Goal: Information Seeking & Learning: Learn about a topic

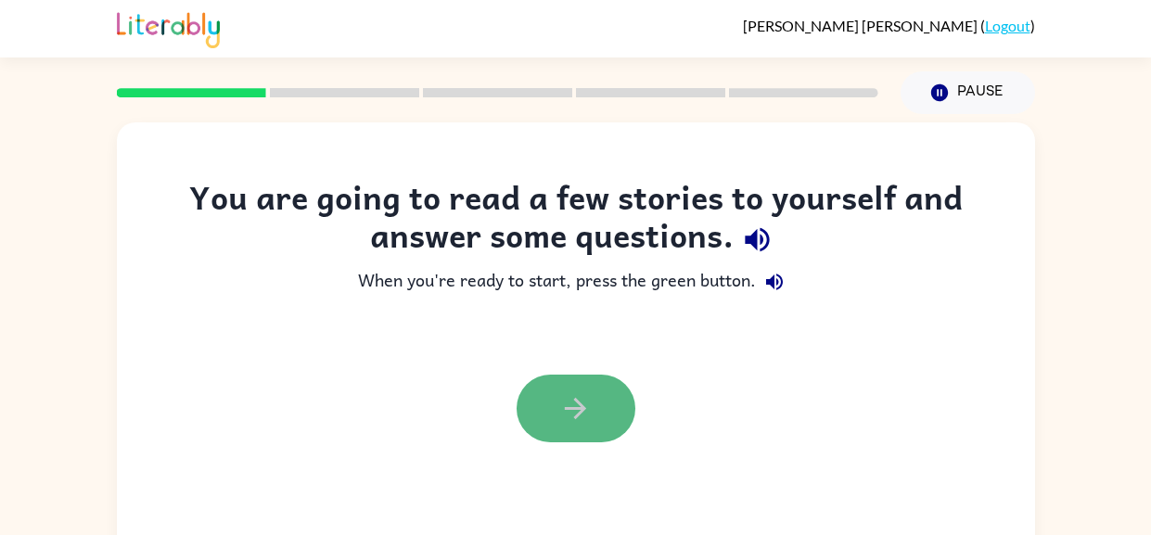
click at [569, 402] on icon "button" at bounding box center [575, 408] width 32 height 32
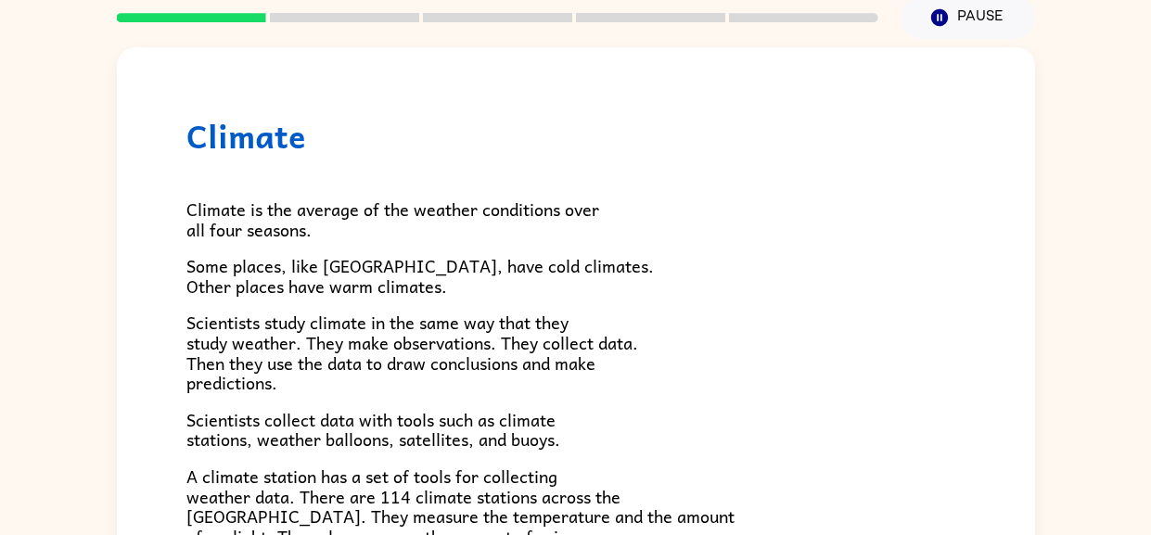
scroll to position [517, 0]
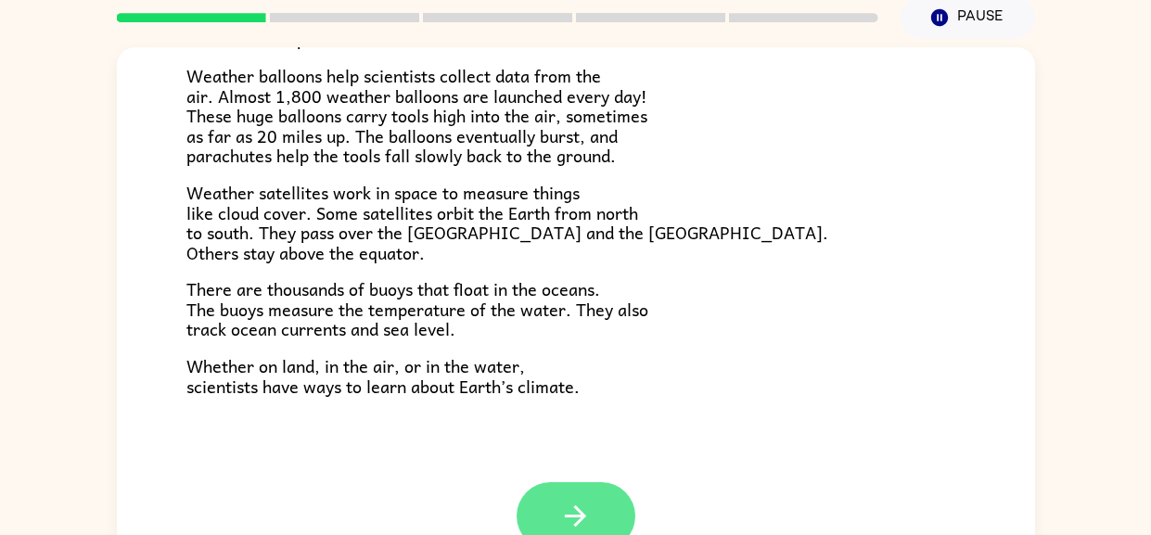
click at [589, 516] on icon "button" at bounding box center [575, 516] width 32 height 32
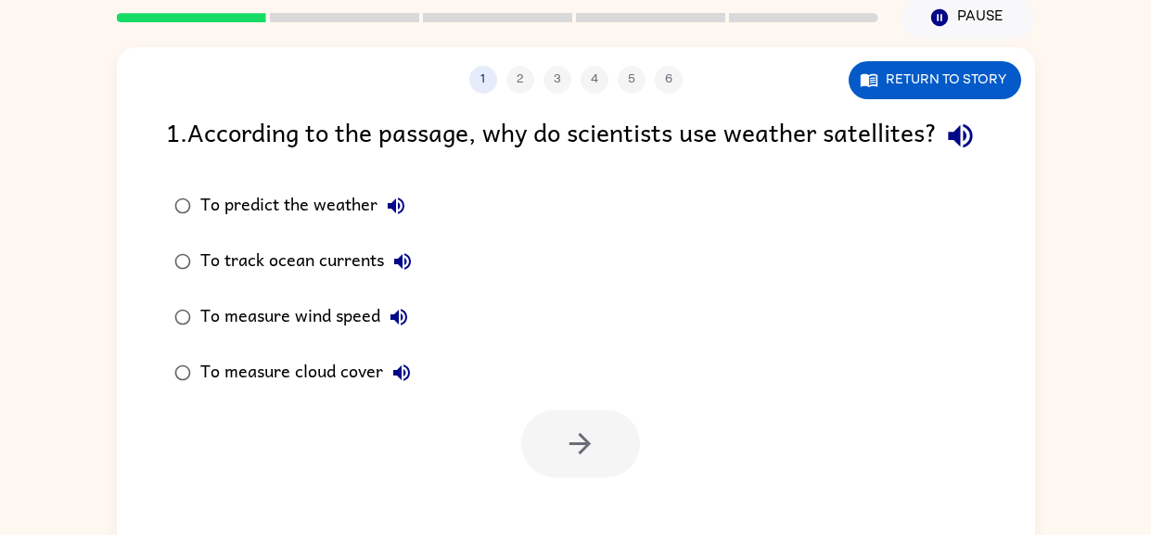
scroll to position [0, 0]
click at [885, 87] on button "Return to story" at bounding box center [935, 80] width 172 height 38
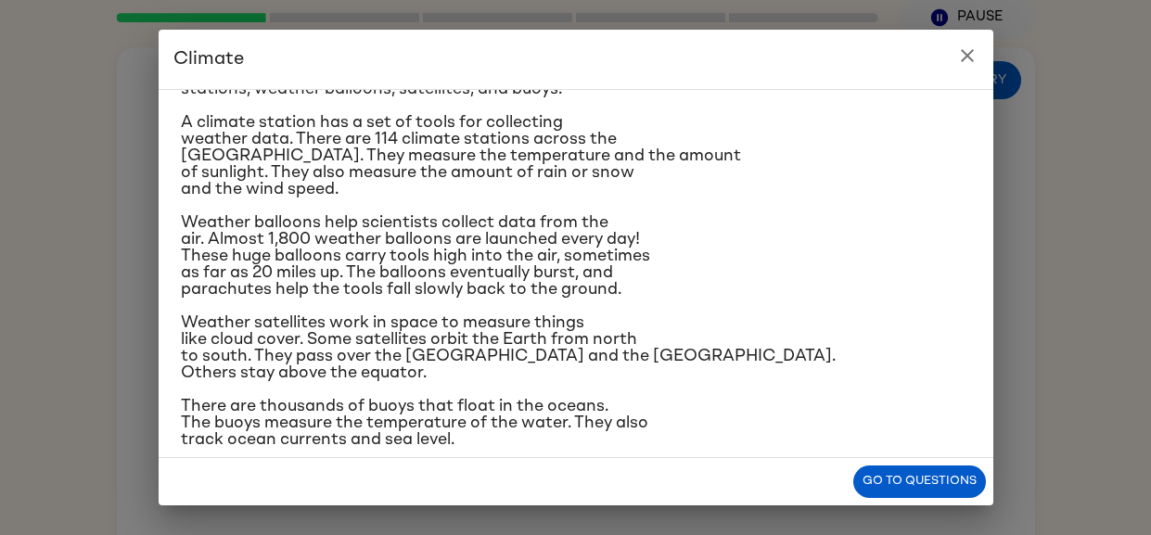
scroll to position [268, 0]
click at [940, 478] on button "Go to questions" at bounding box center [919, 482] width 133 height 32
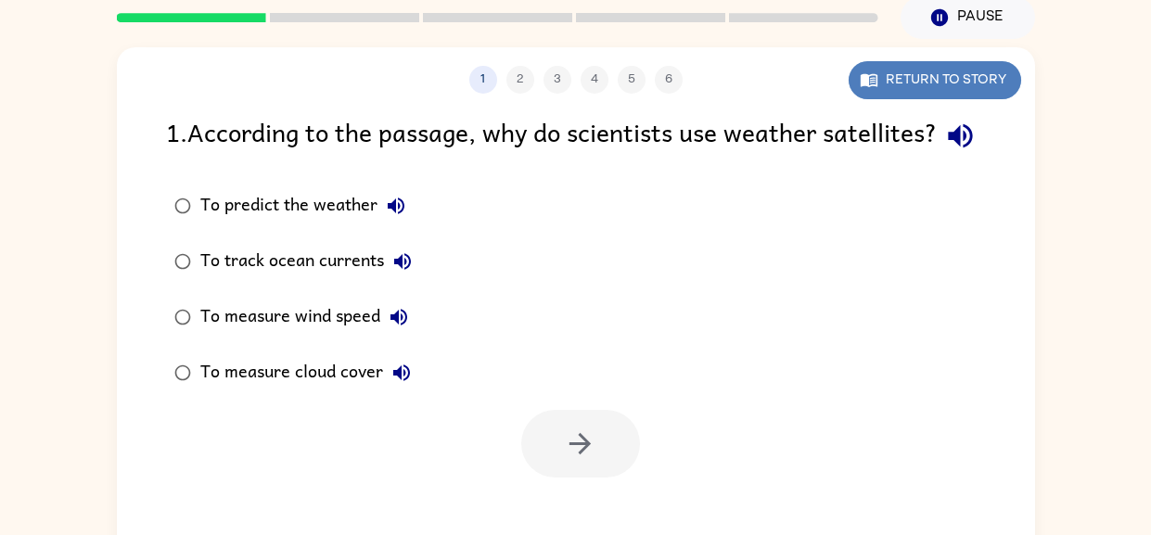
click at [919, 68] on button "Return to story" at bounding box center [935, 80] width 172 height 38
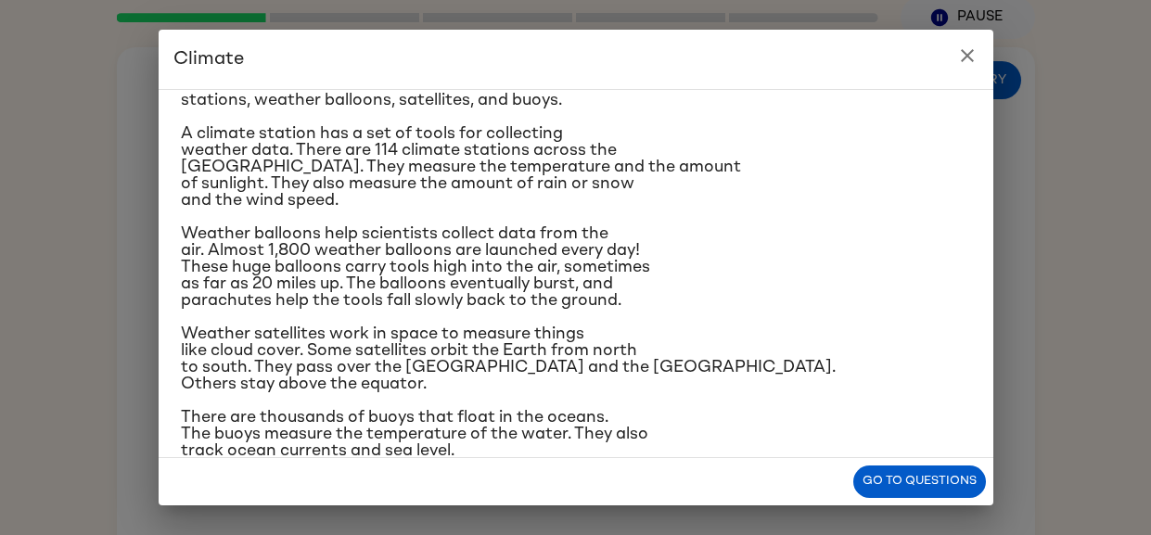
scroll to position [263, 0]
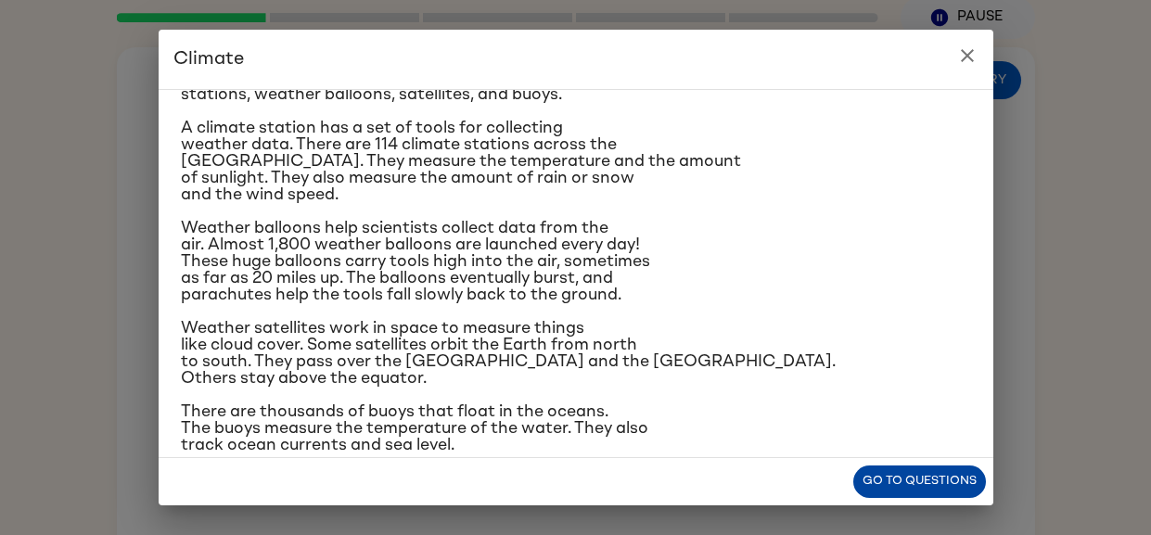
click at [977, 479] on button "Go to questions" at bounding box center [919, 482] width 133 height 32
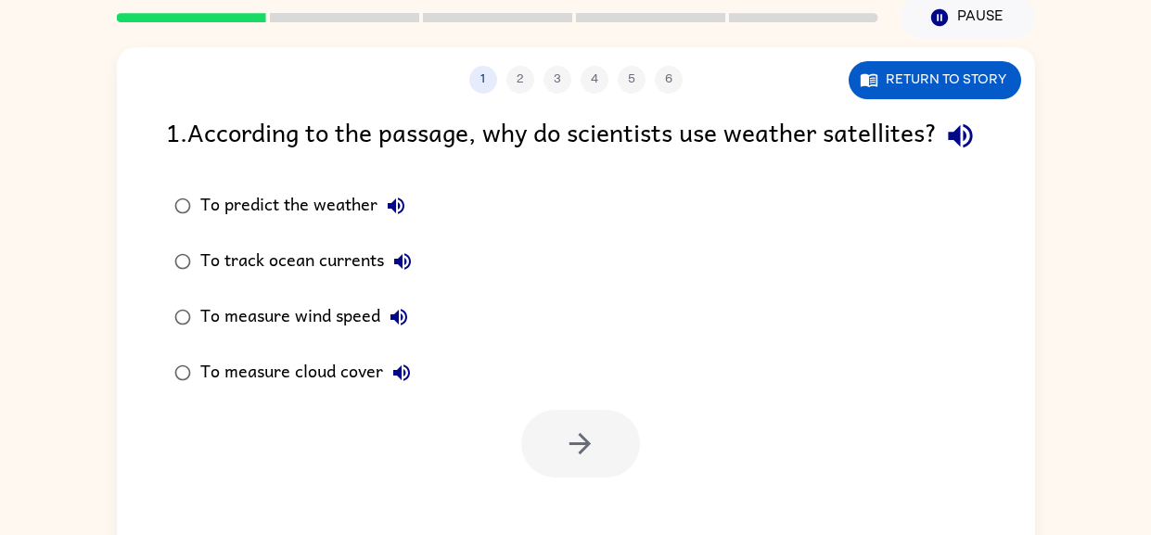
click at [371, 391] on div "To measure cloud cover" at bounding box center [310, 372] width 220 height 37
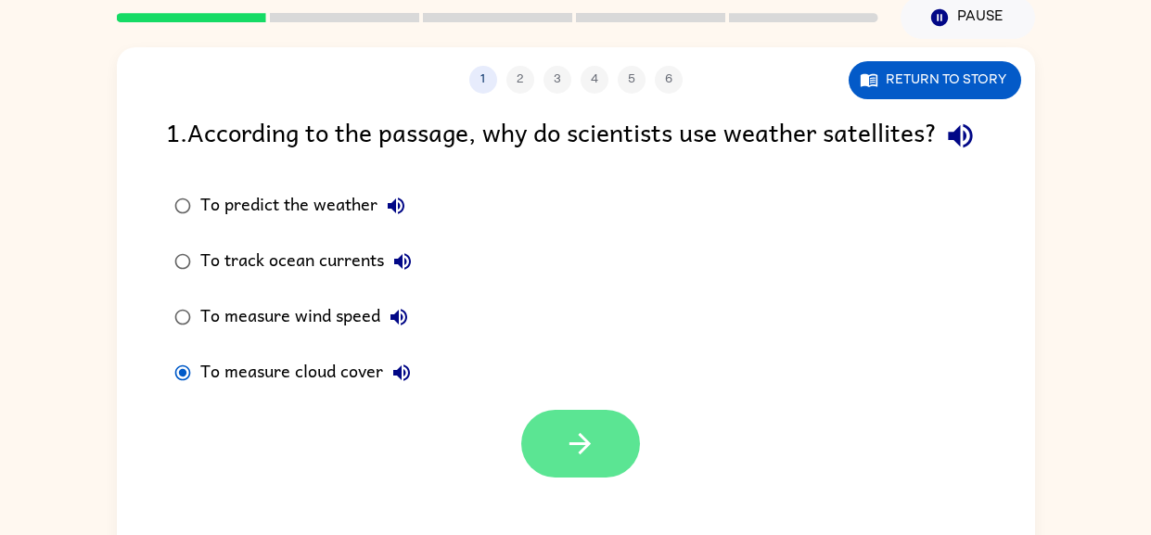
click at [592, 460] on icon "button" at bounding box center [580, 444] width 32 height 32
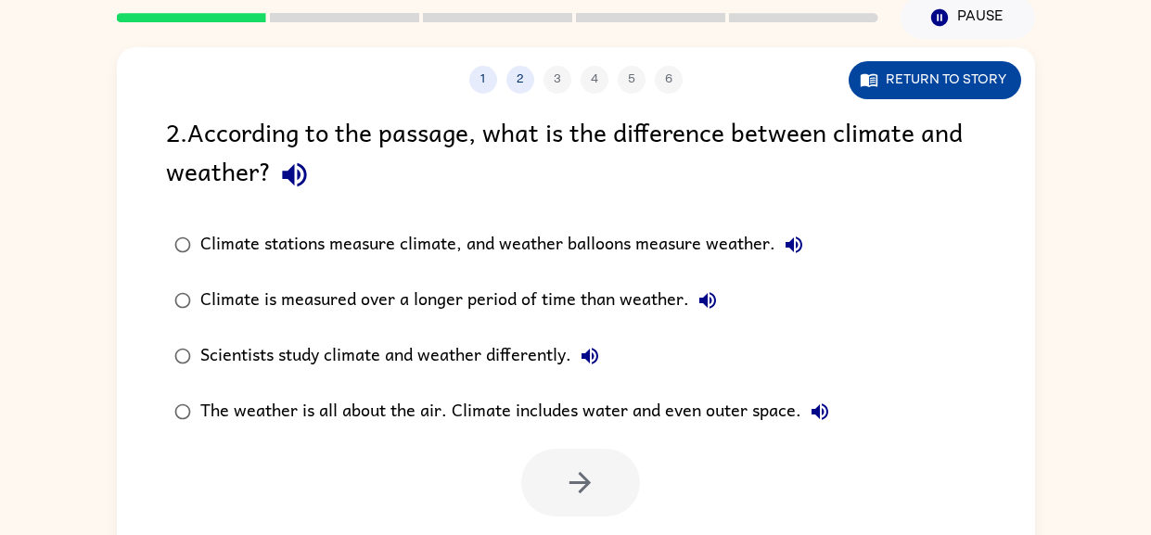
click at [908, 83] on button "Return to story" at bounding box center [935, 80] width 172 height 38
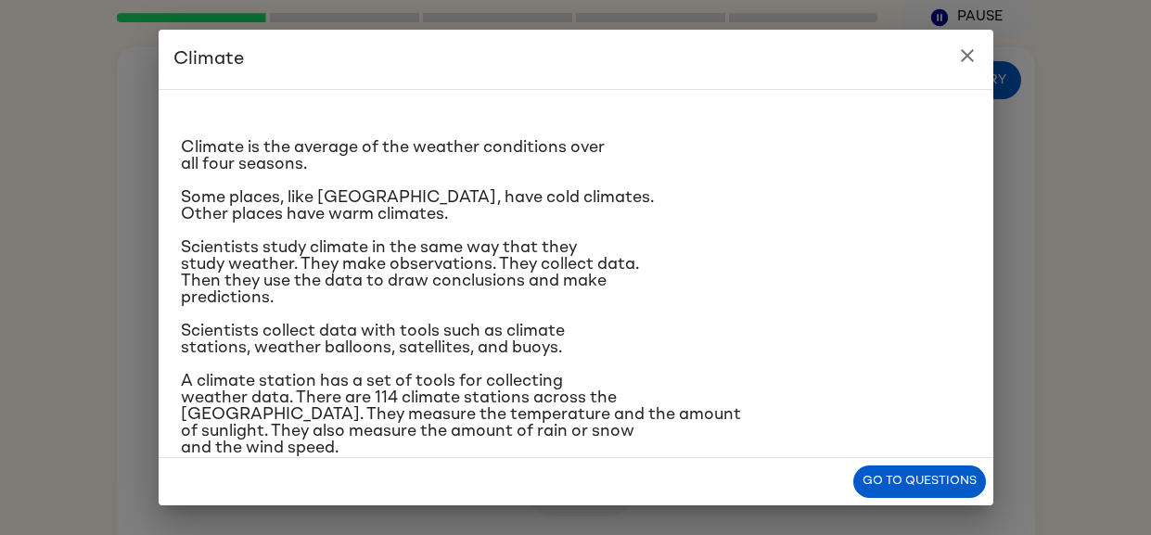
scroll to position [0, 0]
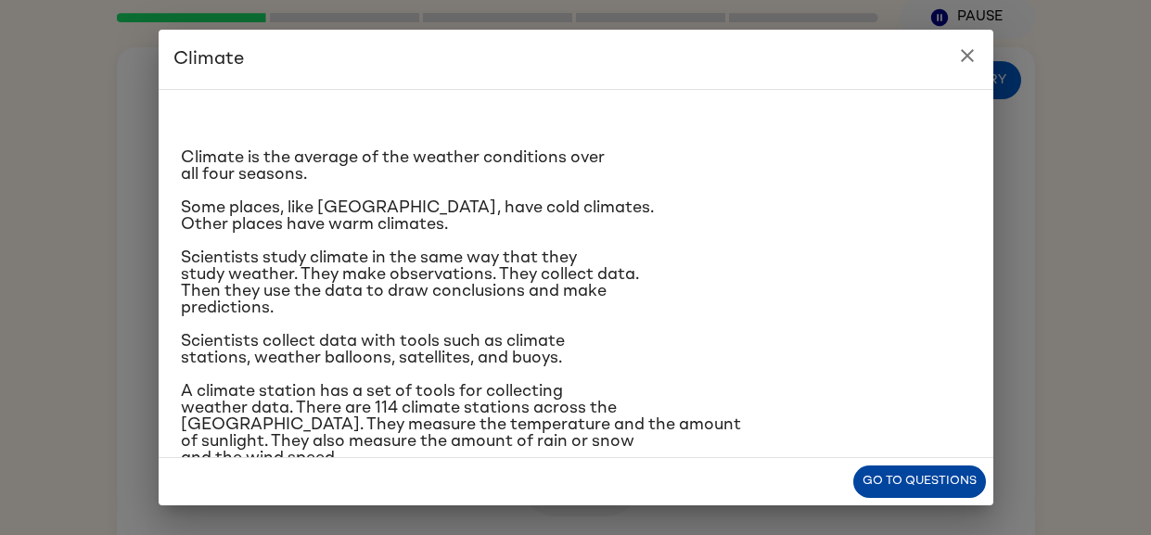
click at [880, 482] on button "Go to questions" at bounding box center [919, 482] width 133 height 32
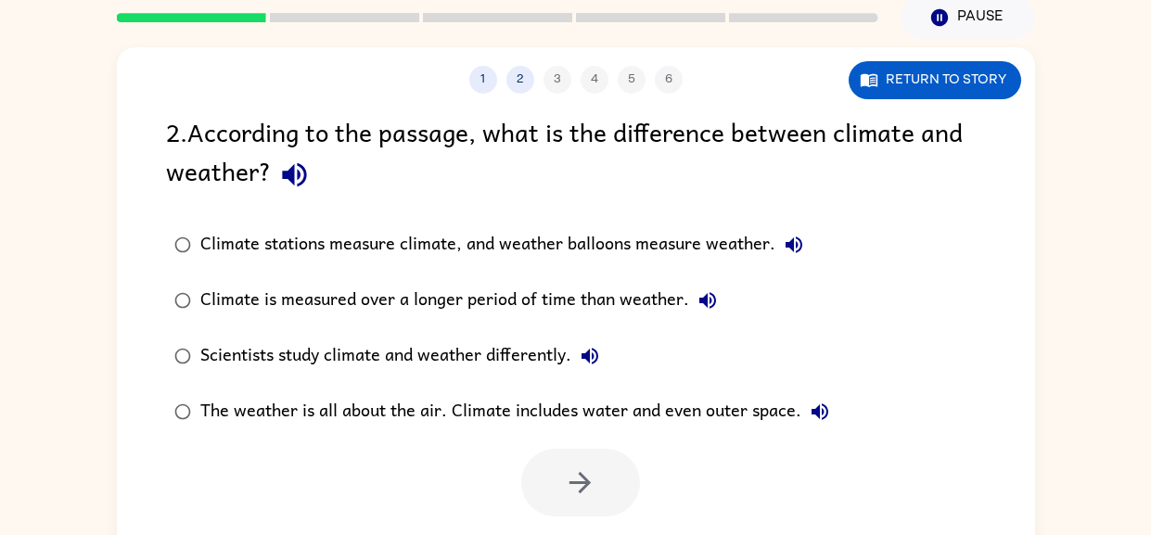
click at [586, 406] on div "The weather is all about the air. Climate includes water and even outer space." at bounding box center [519, 411] width 638 height 37
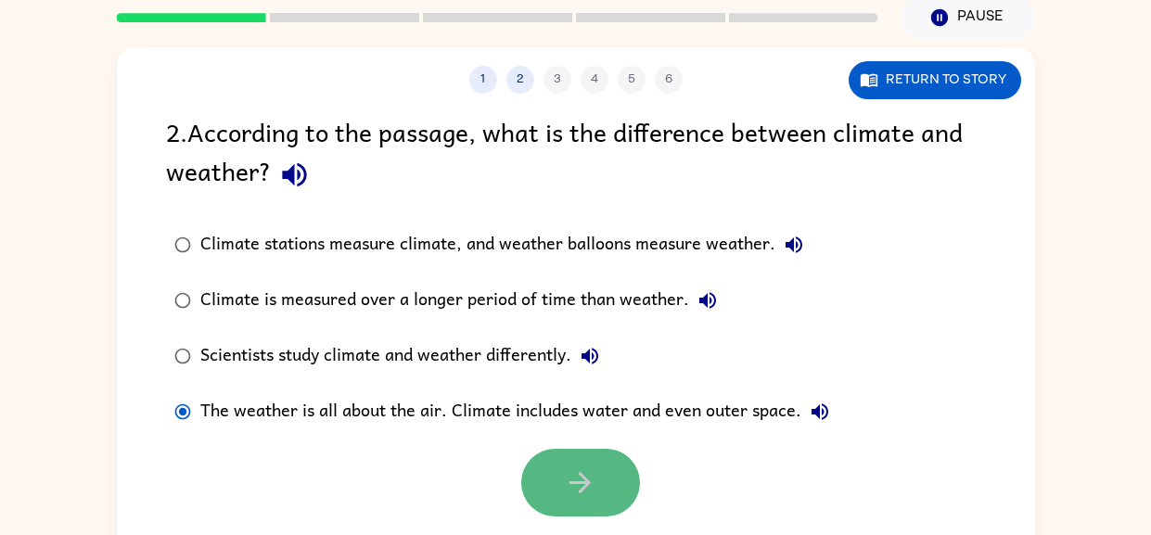
click at [595, 478] on icon "button" at bounding box center [580, 482] width 32 height 32
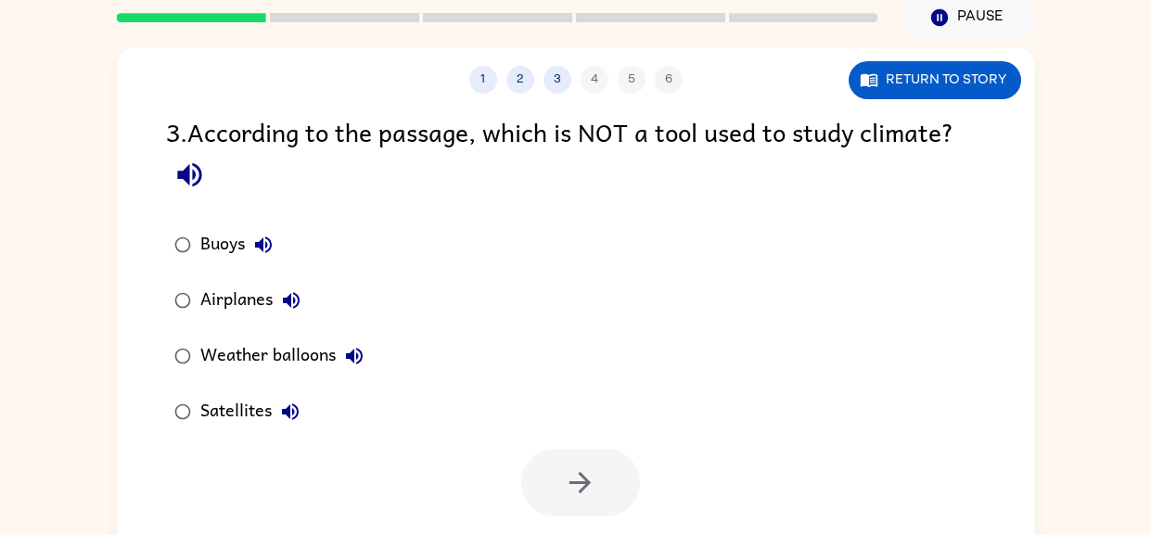
click at [261, 288] on div "Airplanes" at bounding box center [254, 300] width 109 height 37
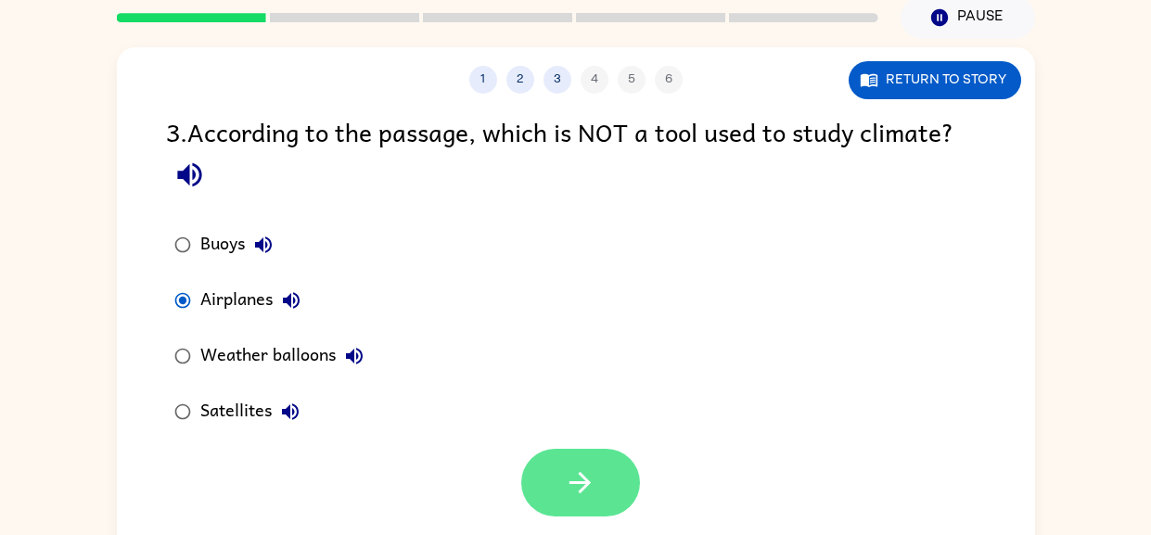
click at [595, 468] on icon "button" at bounding box center [580, 482] width 32 height 32
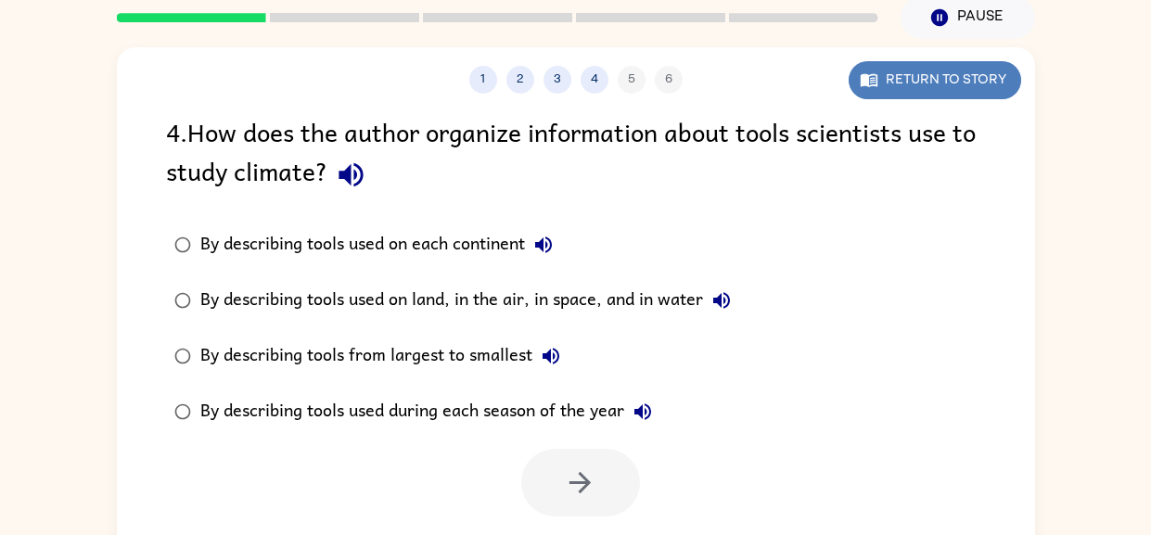
click at [943, 74] on button "Return to story" at bounding box center [935, 80] width 172 height 38
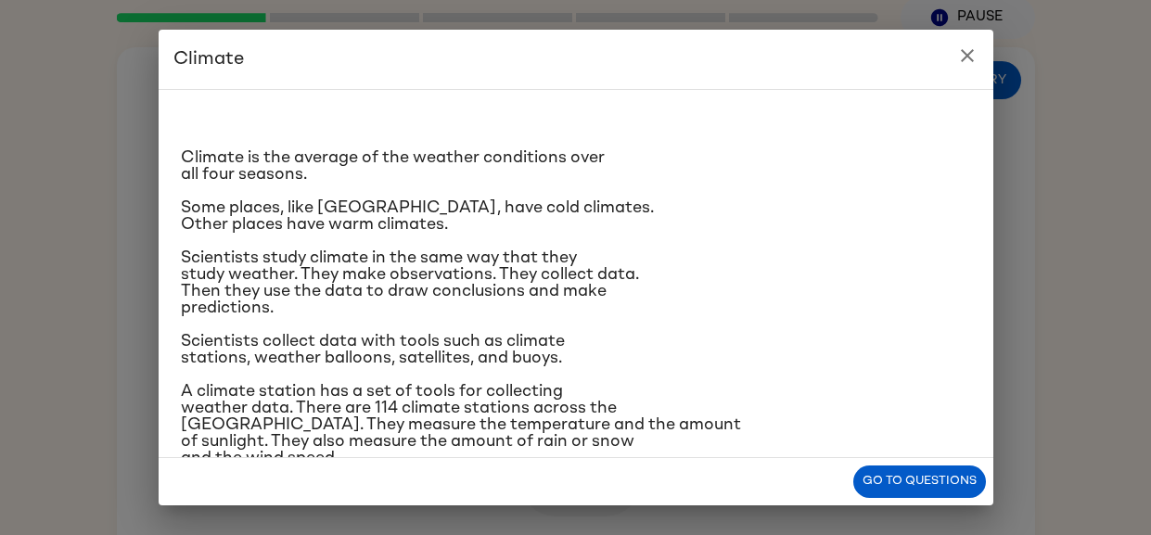
click at [966, 61] on icon "close" at bounding box center [967, 56] width 22 height 22
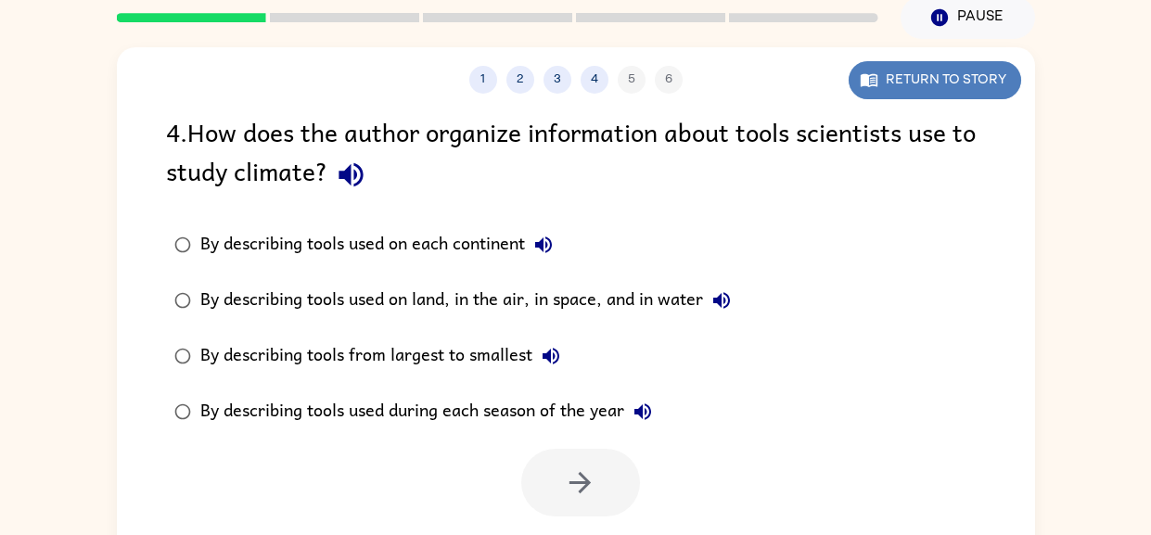
click at [964, 72] on button "Return to story" at bounding box center [935, 80] width 172 height 38
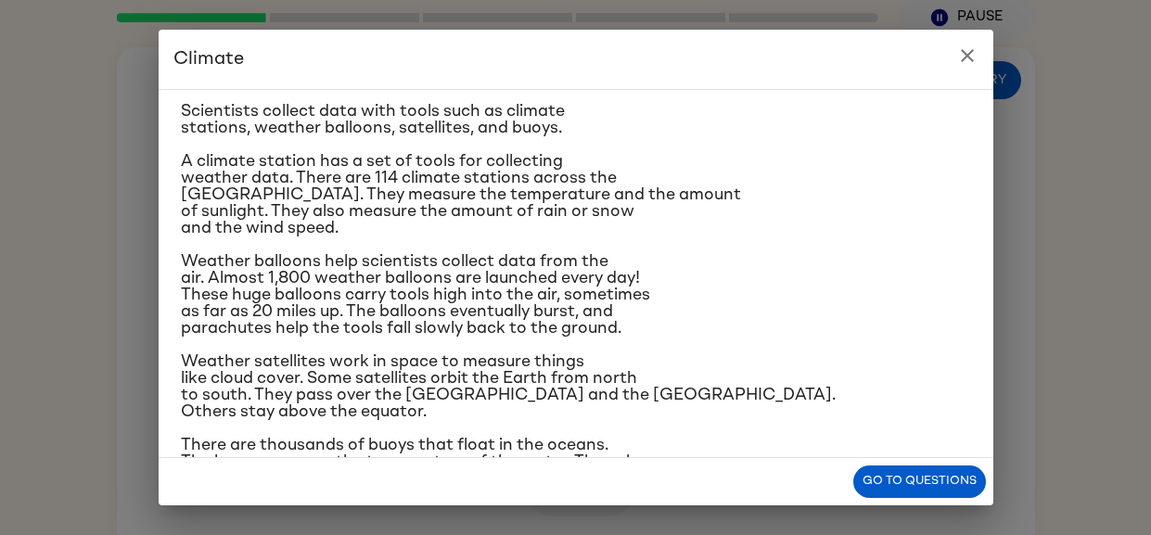
scroll to position [228, 0]
click at [965, 67] on button "close" at bounding box center [967, 55] width 37 height 37
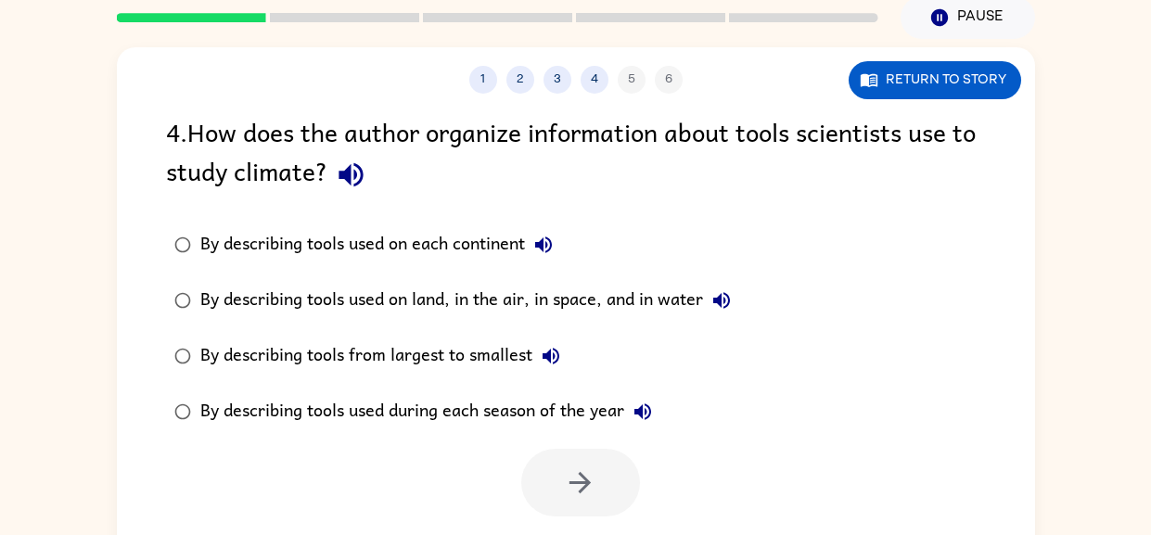
click at [586, 299] on div "By describing tools used on land, in the air, in space, and in water" at bounding box center [470, 300] width 540 height 37
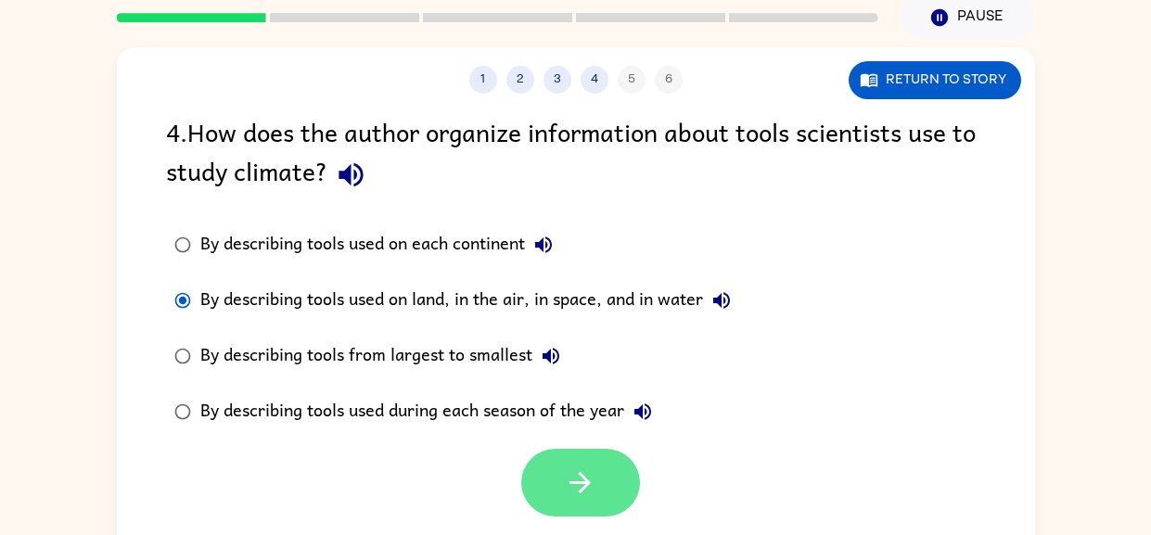
click at [593, 498] on icon "button" at bounding box center [580, 482] width 32 height 32
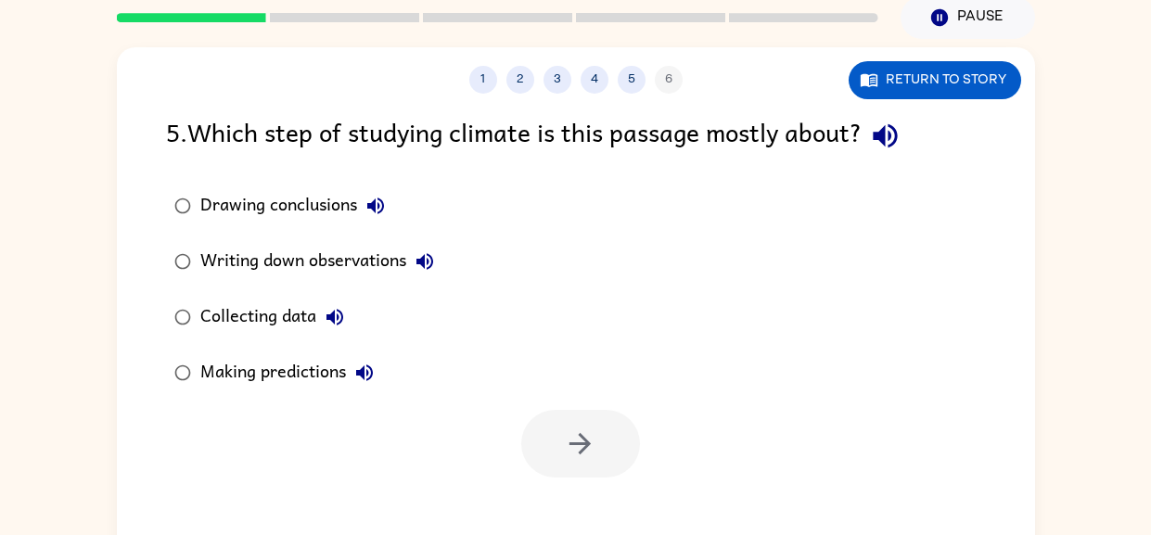
click at [322, 299] on div "Collecting data" at bounding box center [276, 317] width 153 height 37
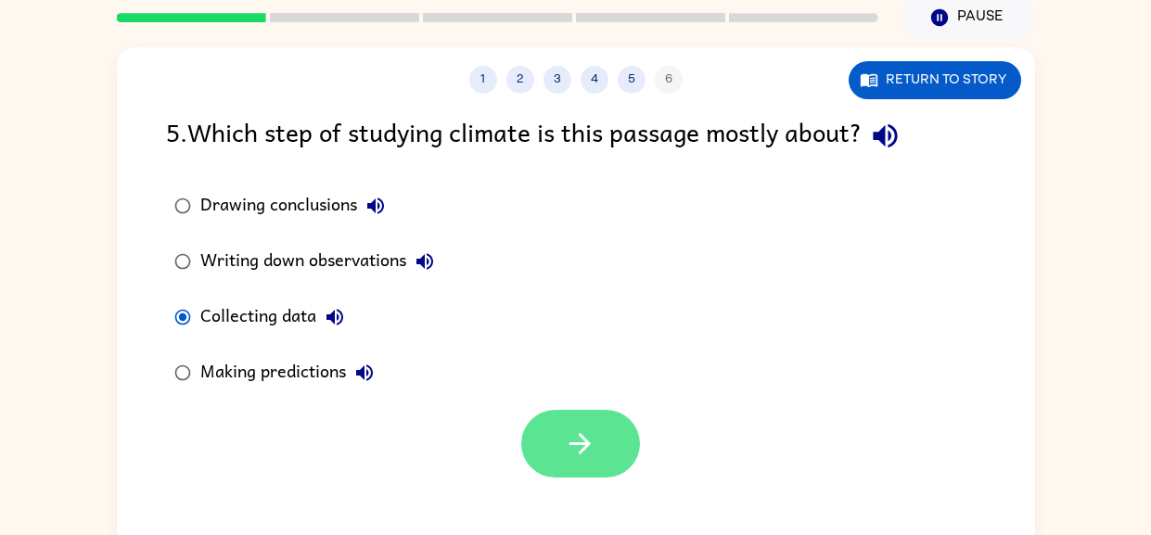
click at [607, 460] on button "button" at bounding box center [580, 444] width 119 height 68
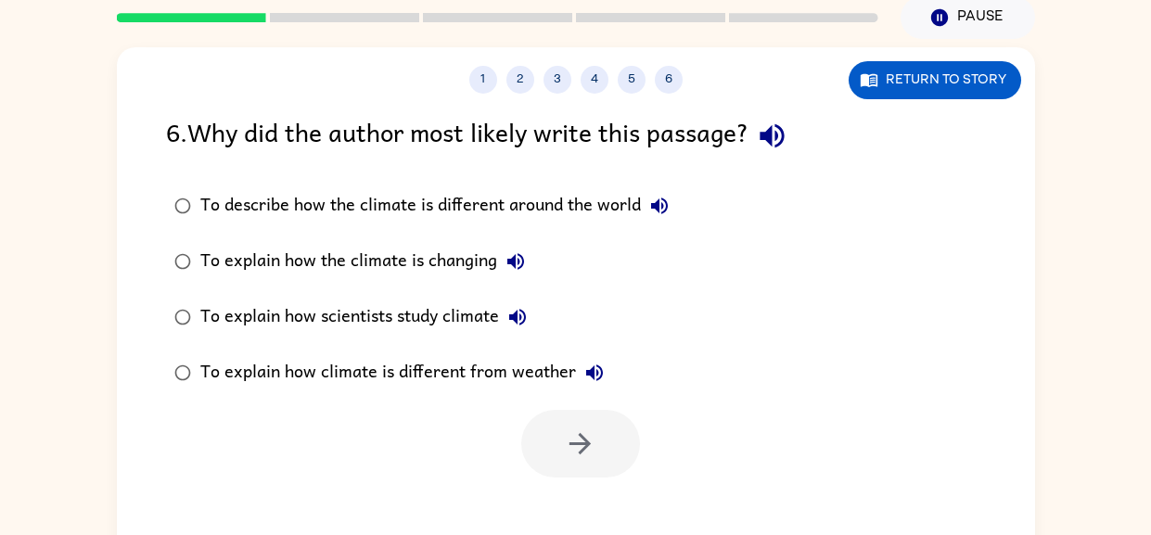
click at [484, 308] on div "To explain how scientists study climate" at bounding box center [368, 317] width 336 height 37
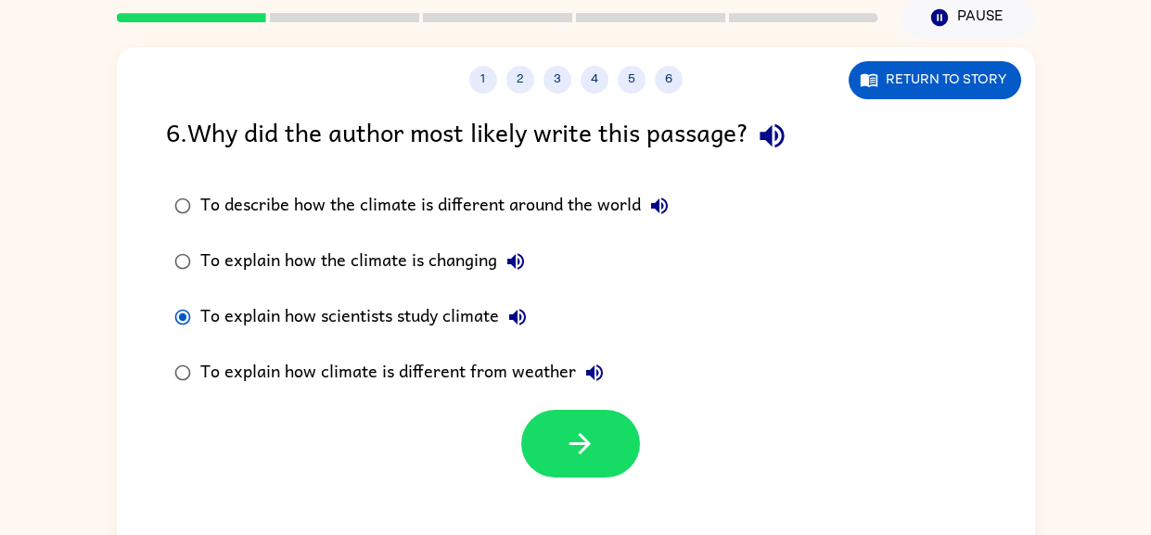
click at [522, 376] on div "To explain how climate is different from weather" at bounding box center [406, 372] width 413 height 37
click at [487, 326] on div "To explain how scientists study climate" at bounding box center [368, 317] width 336 height 37
click at [570, 439] on icon "button" at bounding box center [580, 444] width 32 height 32
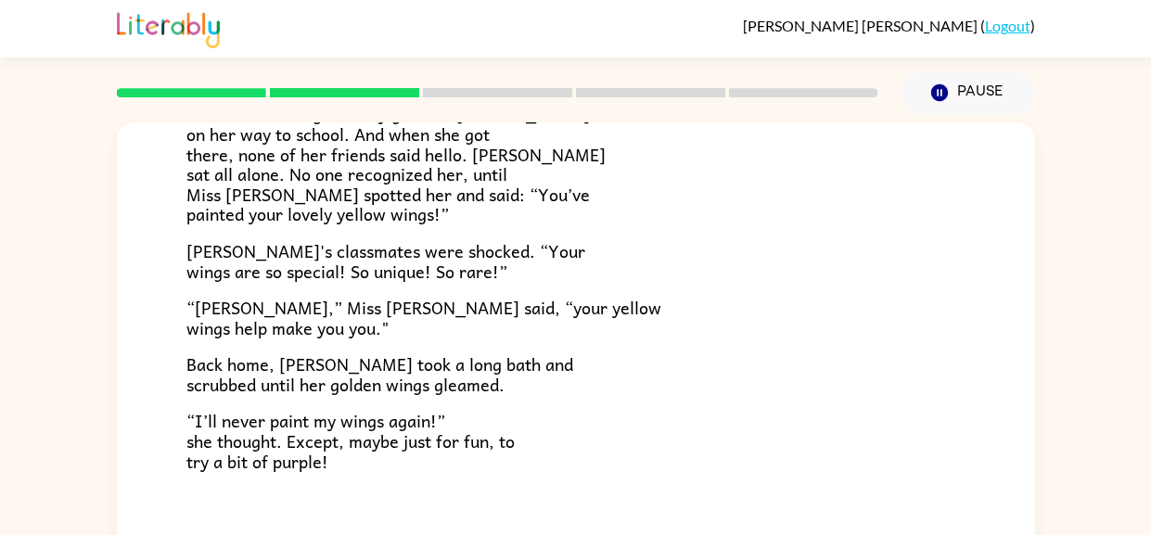
scroll to position [118, 0]
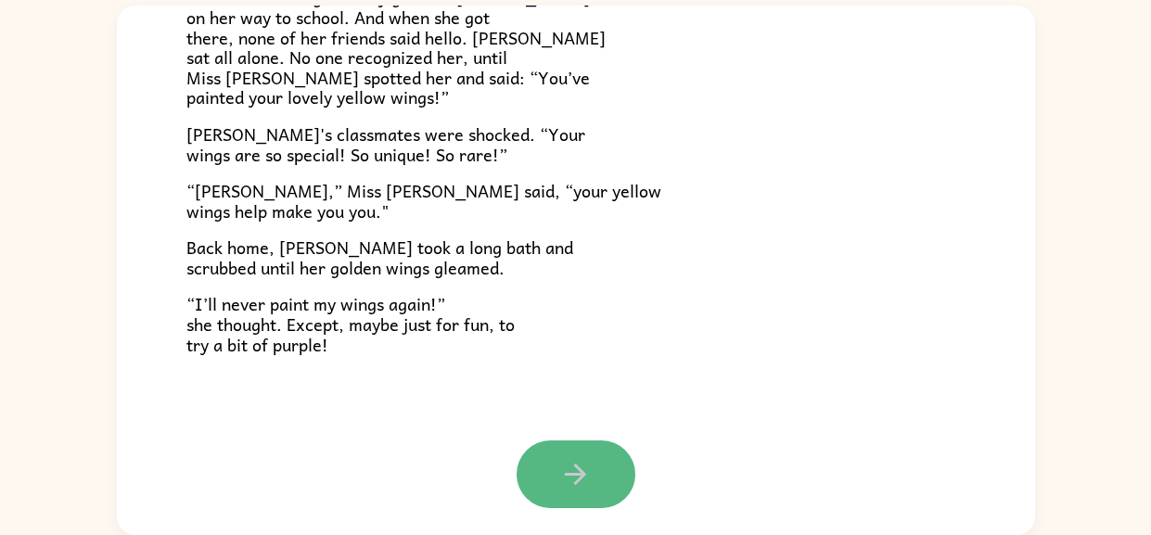
click at [554, 479] on button "button" at bounding box center [576, 475] width 119 height 68
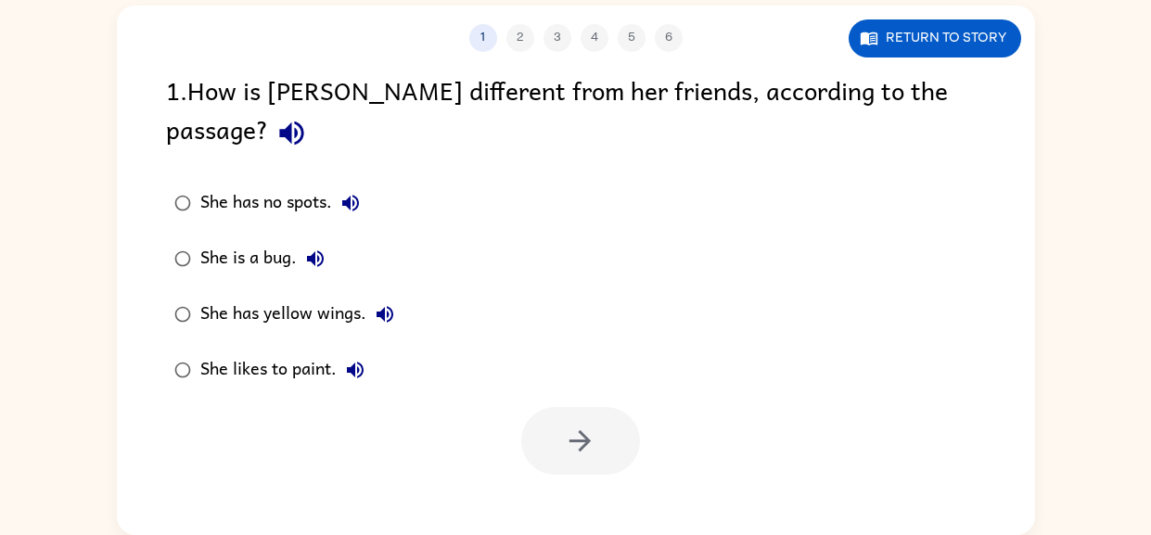
click at [295, 296] on div "She has yellow wings." at bounding box center [301, 314] width 203 height 37
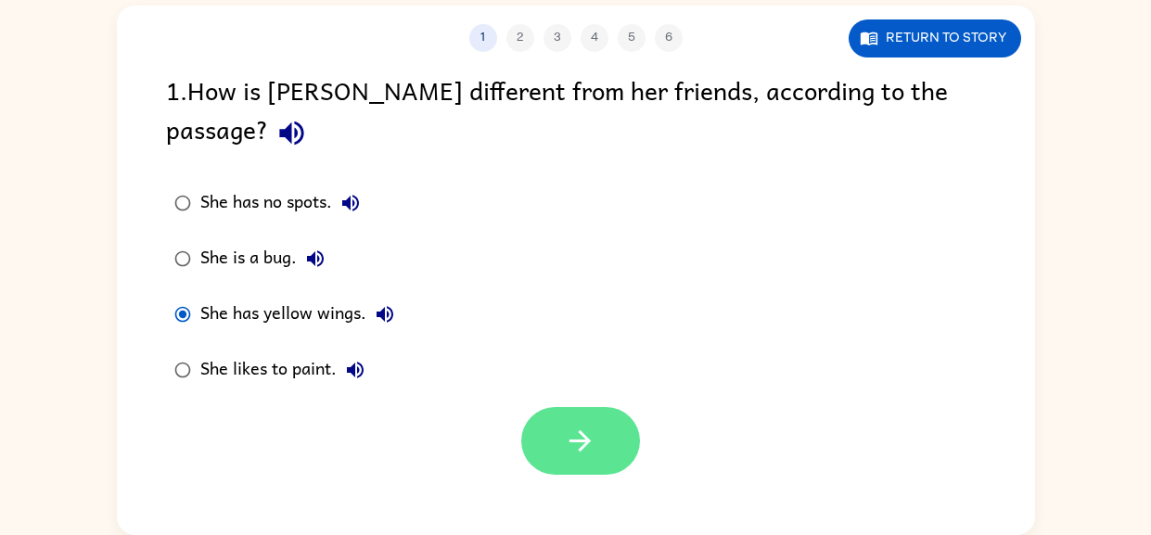
click at [603, 407] on button "button" at bounding box center [580, 441] width 119 height 68
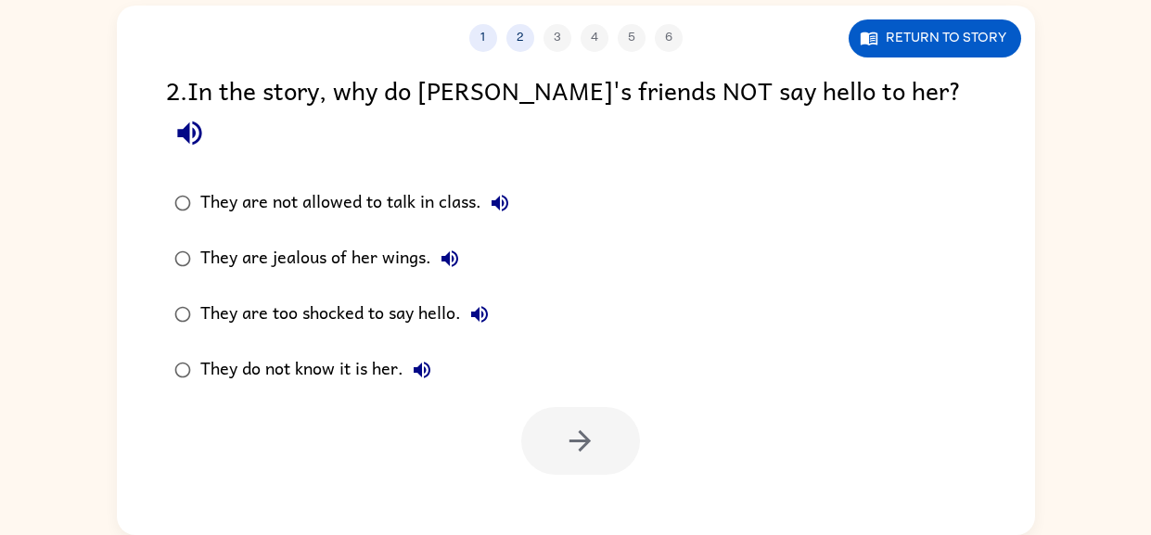
click at [391, 351] on div "They do not know it is her." at bounding box center [320, 369] width 240 height 37
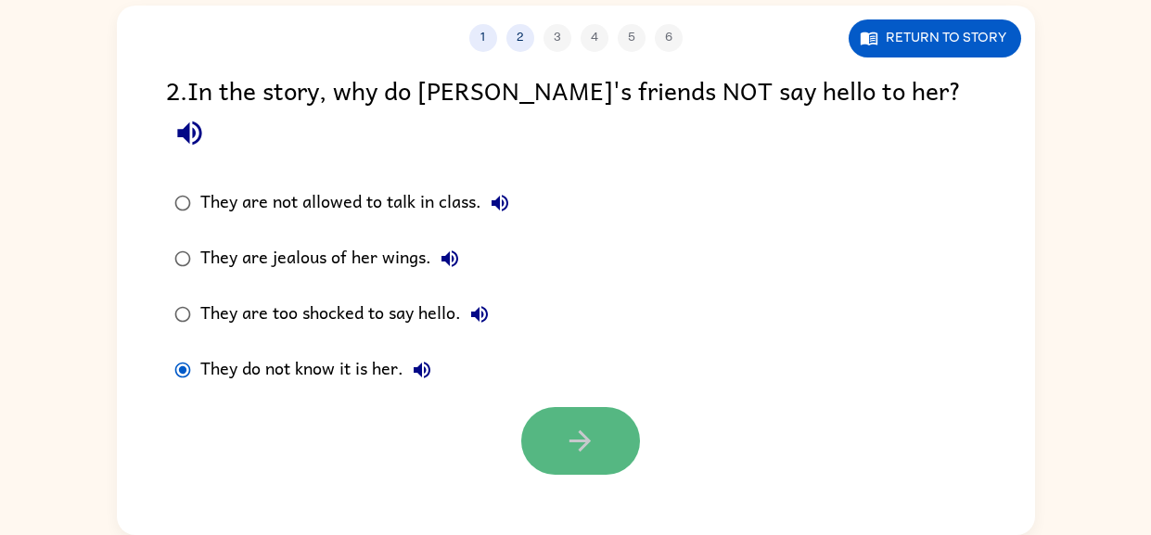
click at [581, 430] on icon "button" at bounding box center [579, 440] width 21 height 21
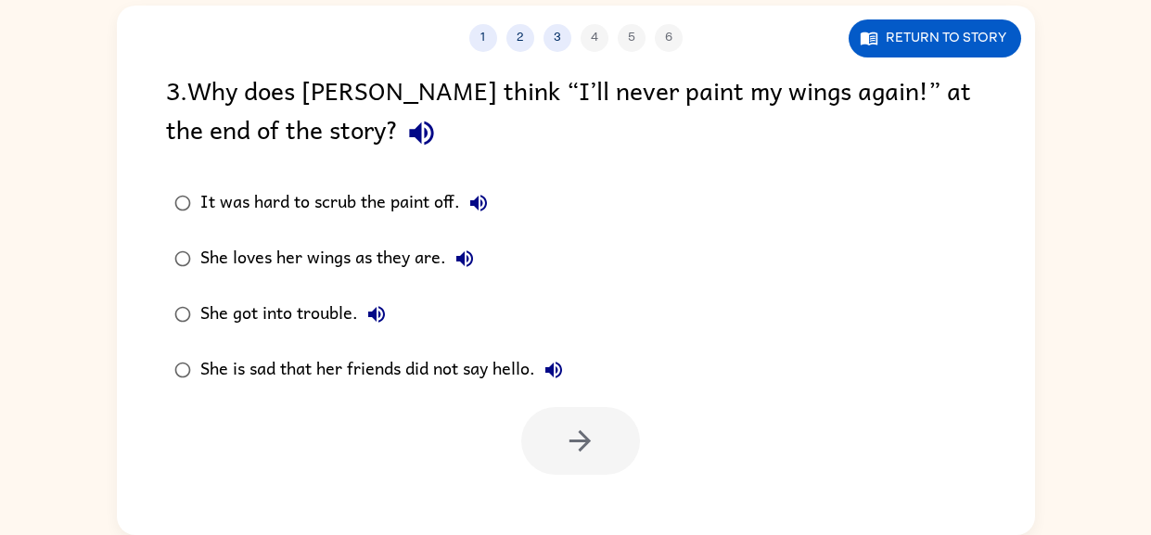
click at [403, 371] on div "She is sad that her friends did not say hello." at bounding box center [386, 369] width 372 height 37
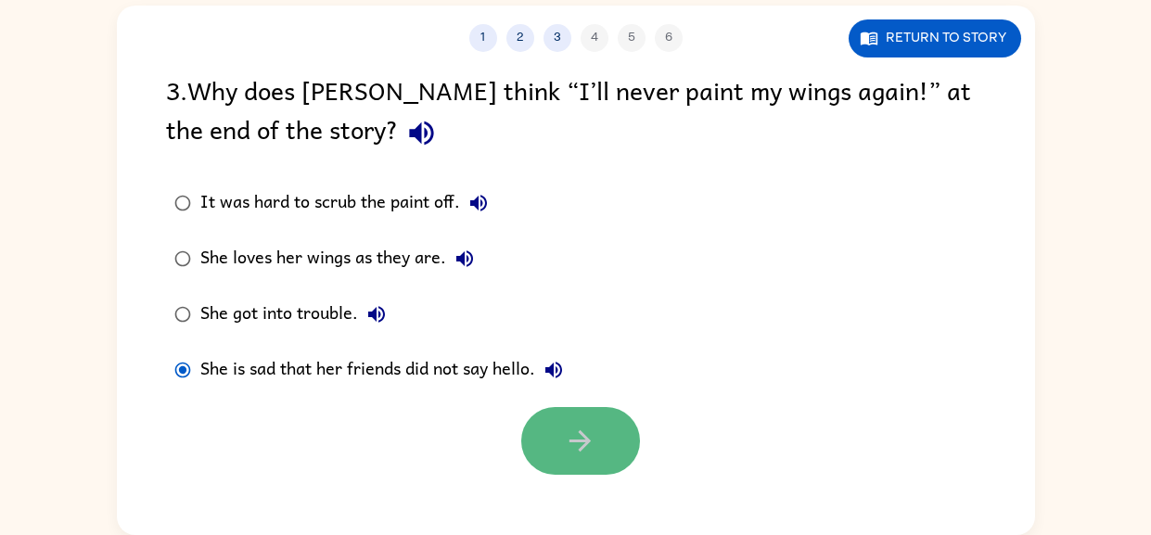
click at [582, 446] on icon "button" at bounding box center [579, 440] width 21 height 21
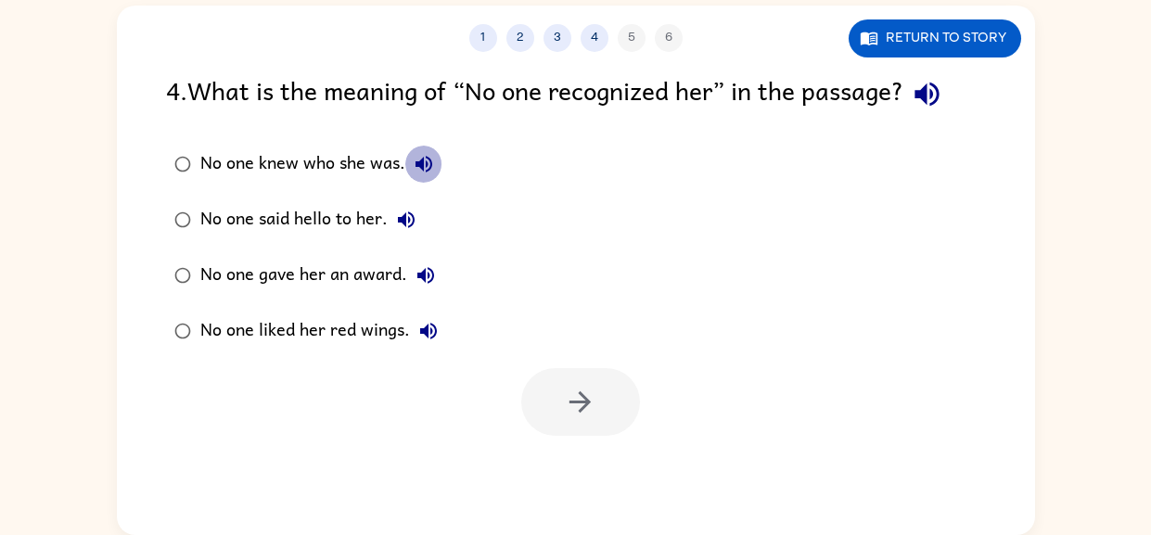
click at [422, 162] on icon "button" at bounding box center [424, 164] width 22 height 22
click at [300, 148] on div "No one knew who she was." at bounding box center [321, 164] width 242 height 37
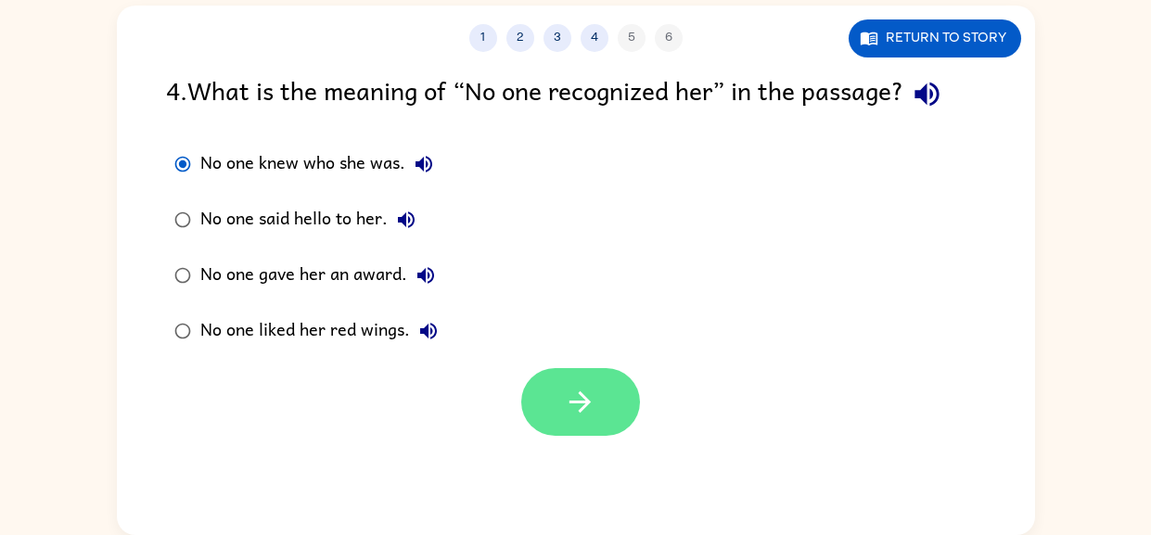
click at [545, 374] on button "button" at bounding box center [580, 402] width 119 height 68
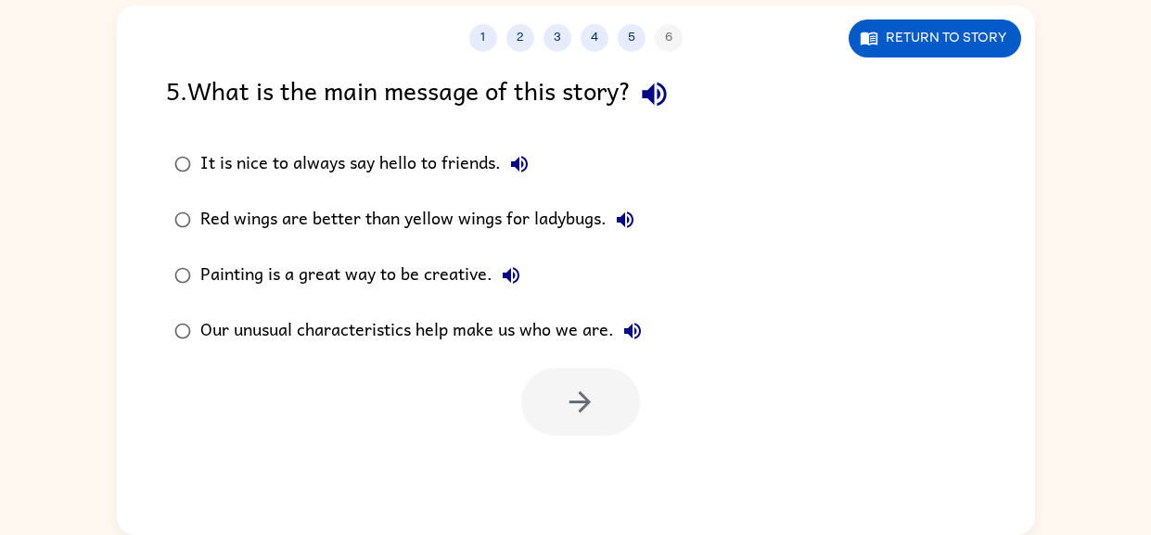
click at [454, 344] on div "Our unusual characteristics help make us who we are." at bounding box center [425, 331] width 451 height 37
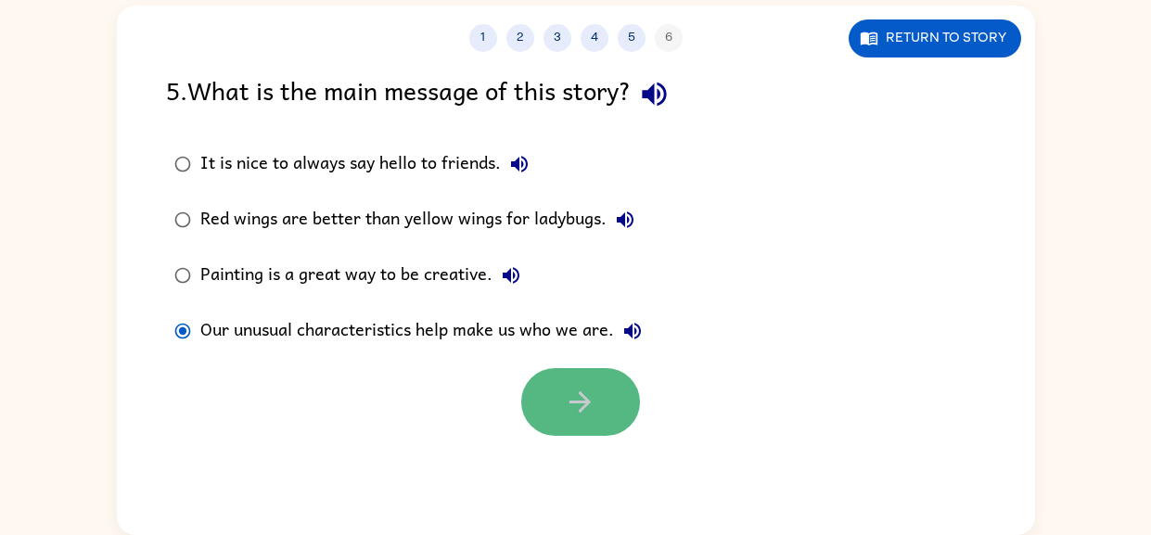
click at [564, 405] on icon "button" at bounding box center [580, 402] width 32 height 32
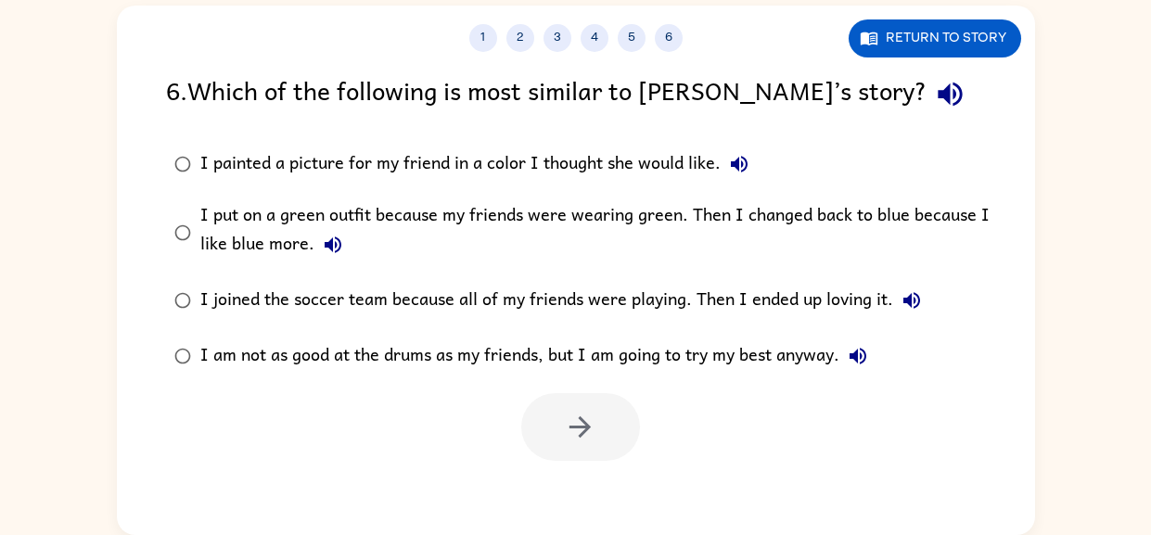
click at [520, 209] on div "I put on a green outfit because my friends were wearing green. Then I changed b…" at bounding box center [605, 232] width 811 height 62
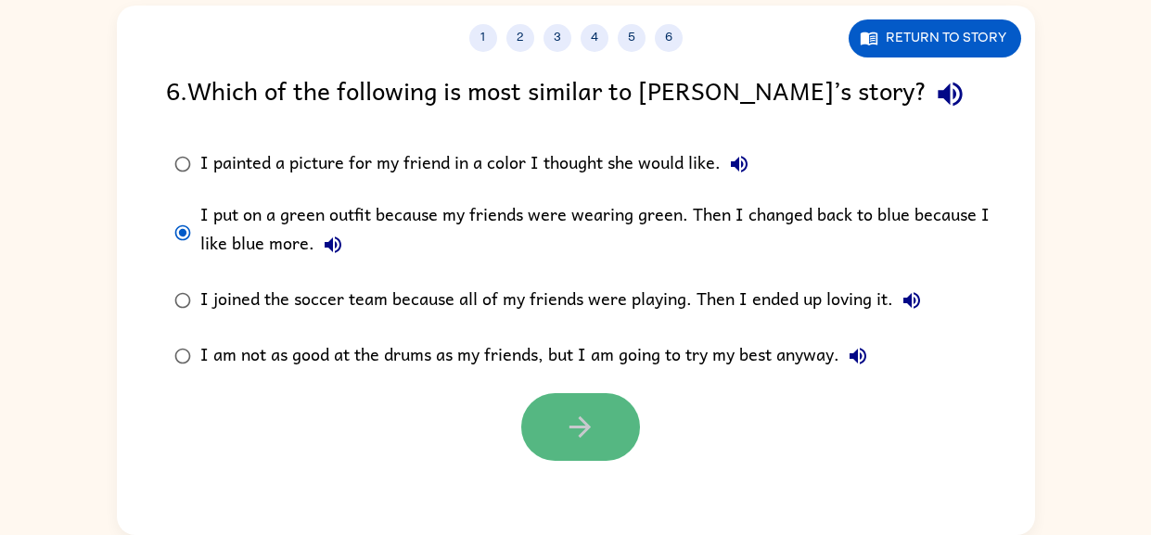
click at [602, 436] on button "button" at bounding box center [580, 427] width 119 height 68
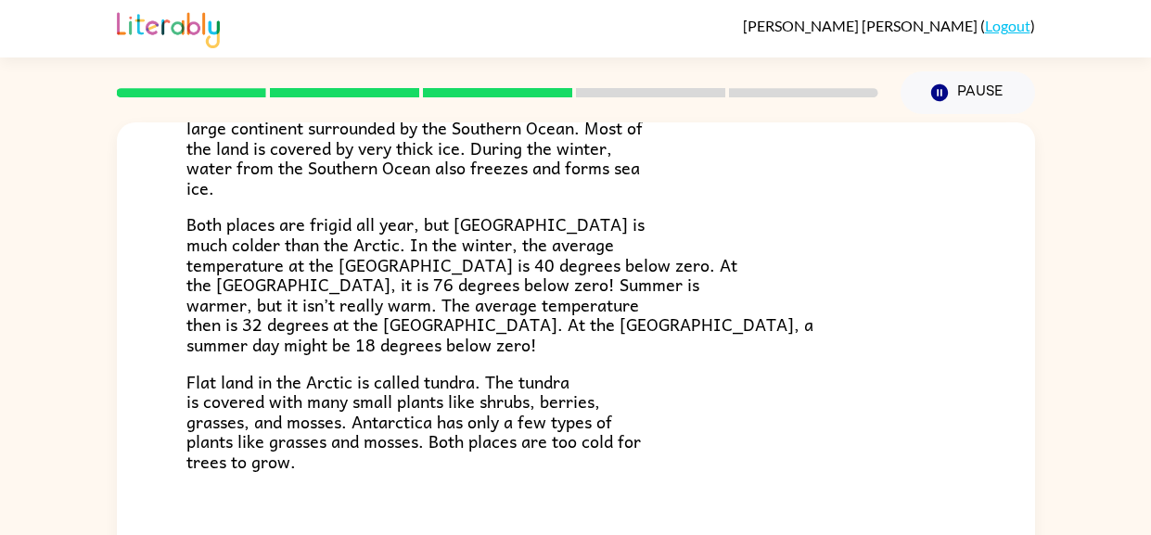
scroll to position [118, 0]
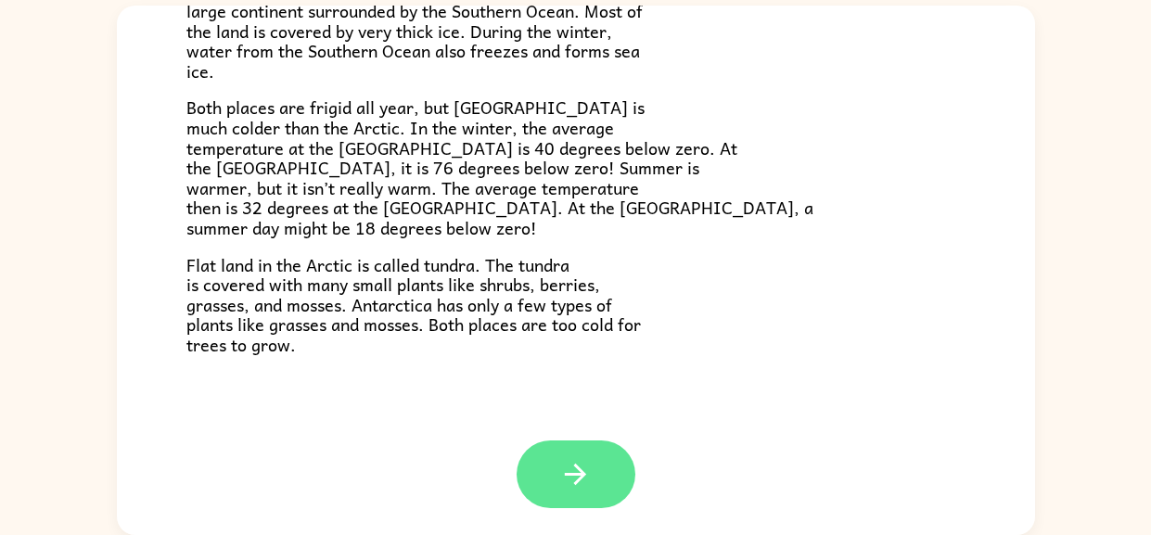
click at [529, 474] on button "button" at bounding box center [576, 475] width 119 height 68
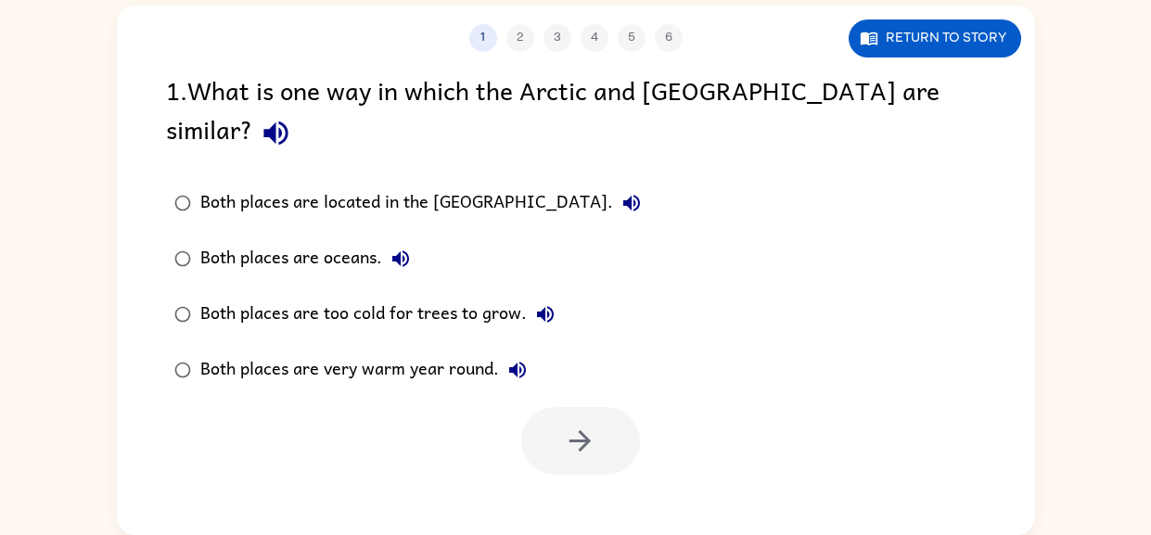
scroll to position [0, 0]
click at [332, 296] on div "Both places are too cold for trees to grow." at bounding box center [382, 314] width 364 height 37
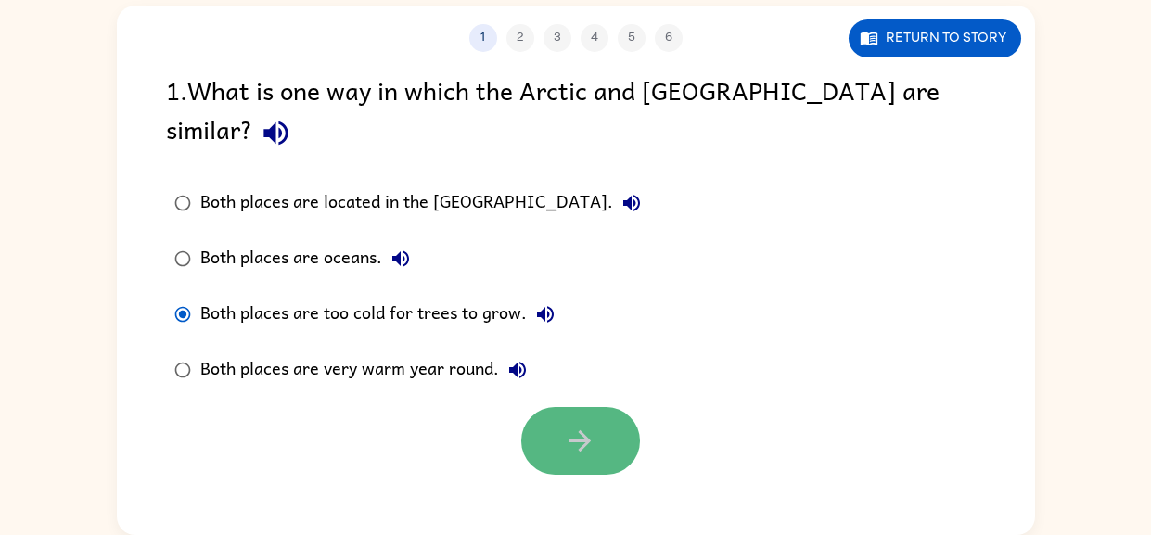
click at [556, 407] on button "button" at bounding box center [580, 441] width 119 height 68
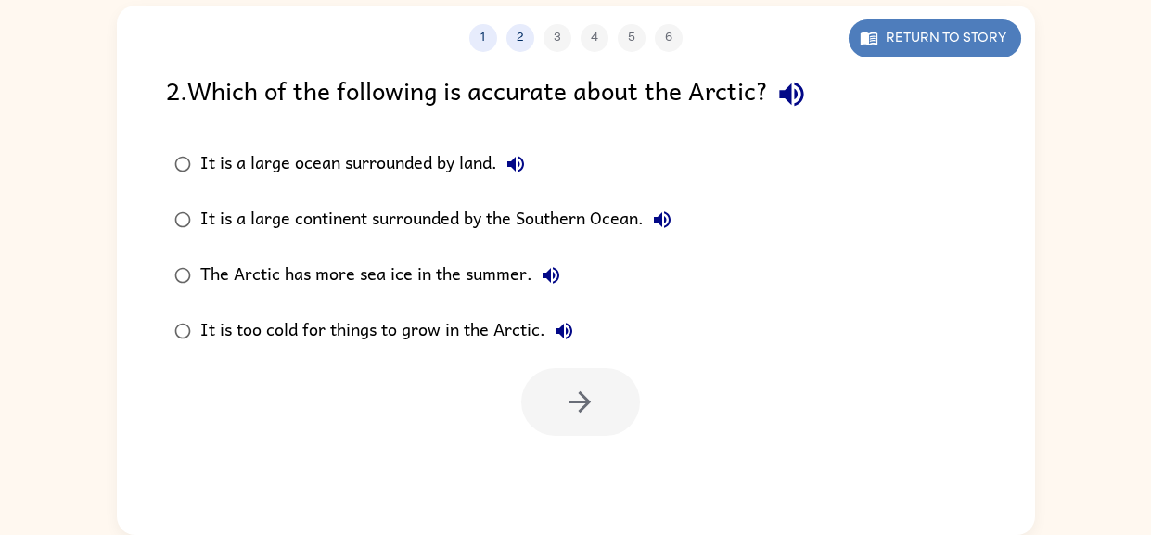
click at [959, 39] on button "Return to story" at bounding box center [935, 38] width 172 height 38
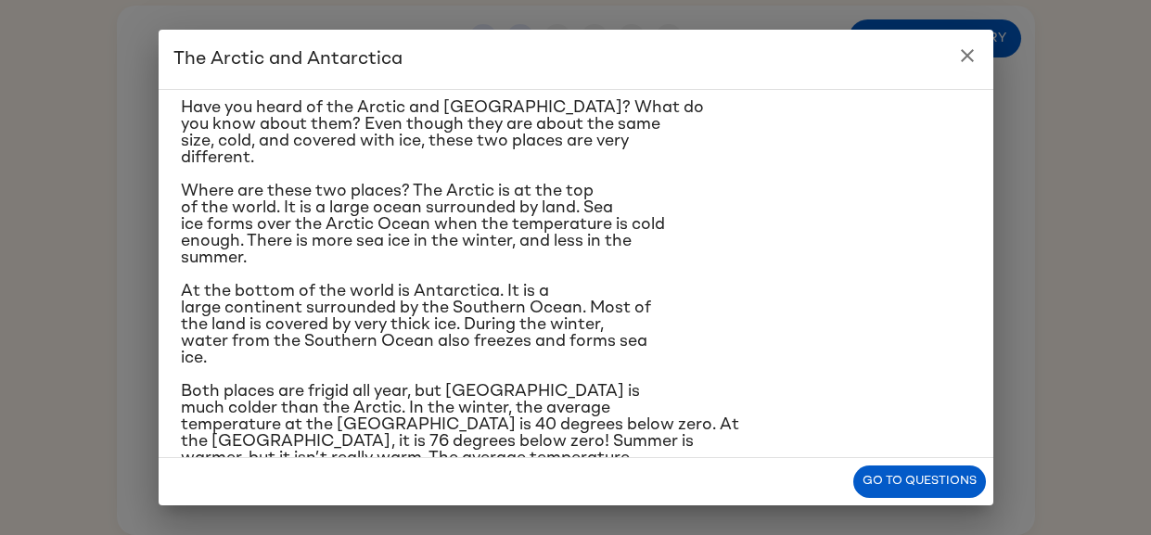
scroll to position [64, 0]
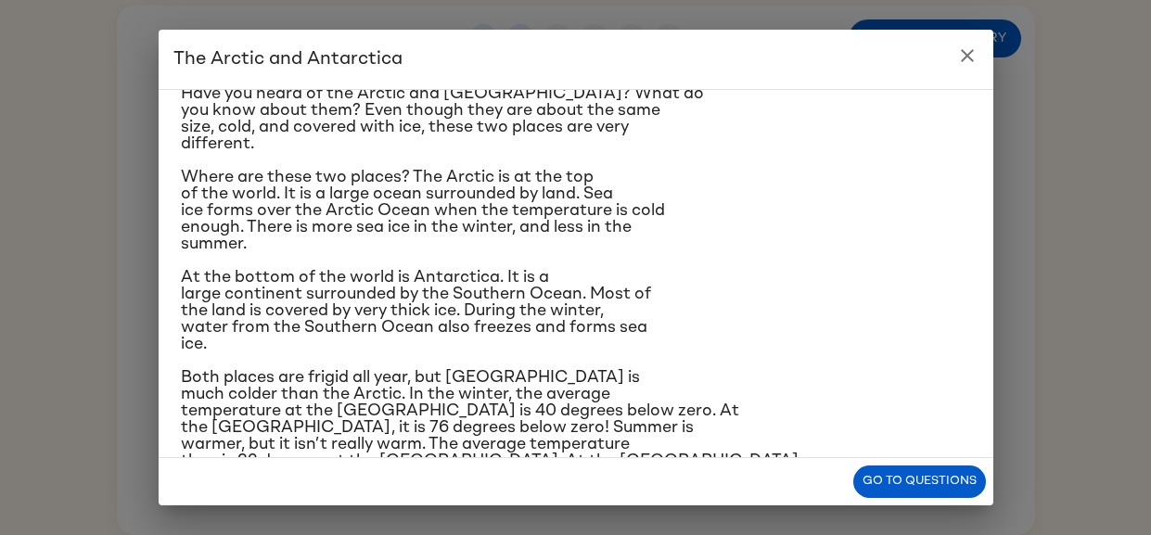
click at [976, 55] on icon "close" at bounding box center [967, 56] width 22 height 22
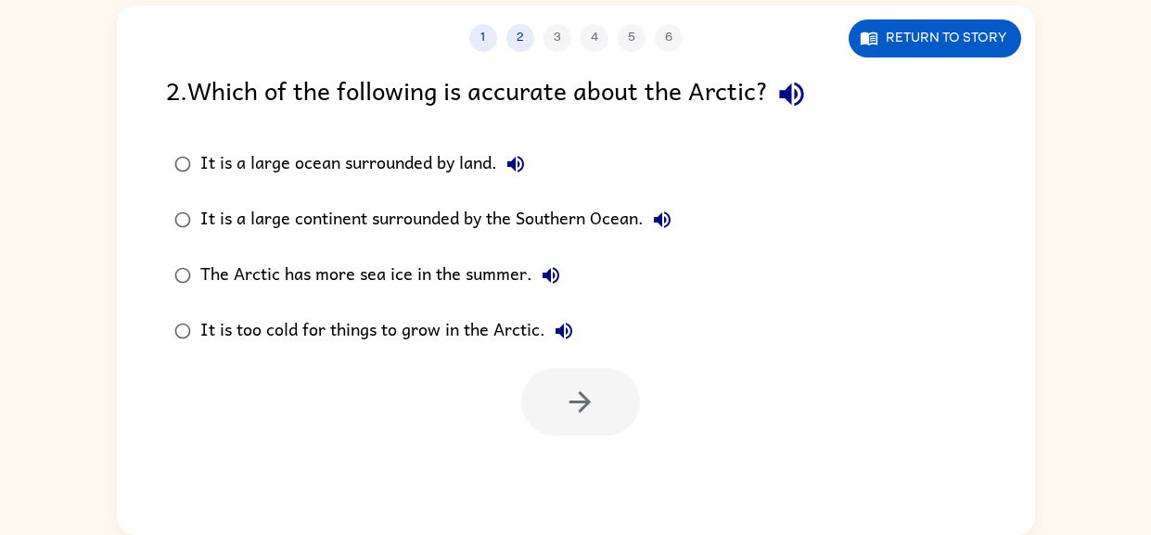
click at [341, 170] on div "It is a large ocean surrounded by land." at bounding box center [367, 164] width 334 height 37
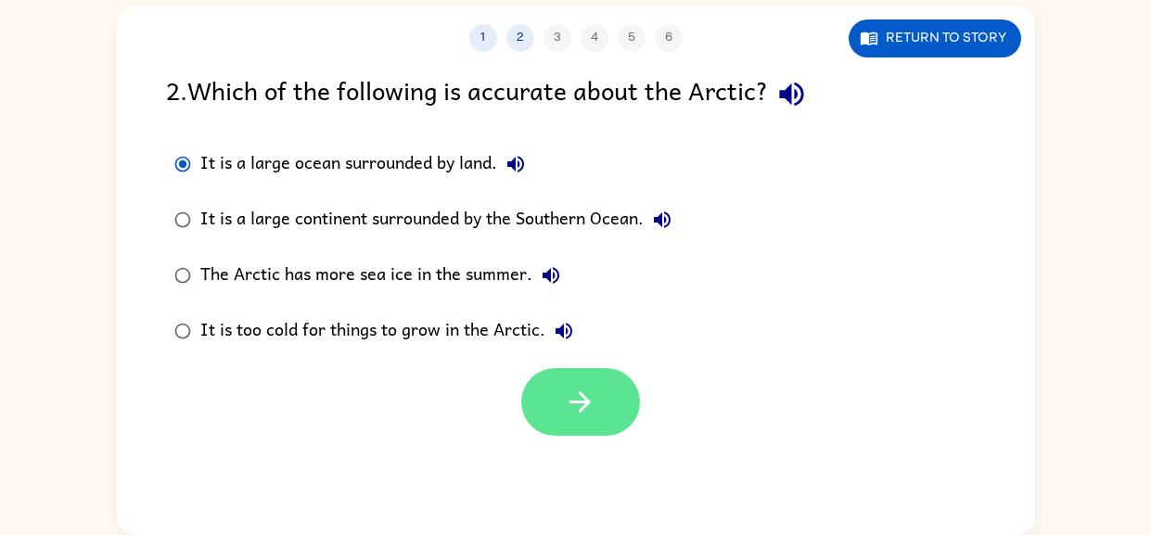
click at [527, 397] on button "button" at bounding box center [580, 402] width 119 height 68
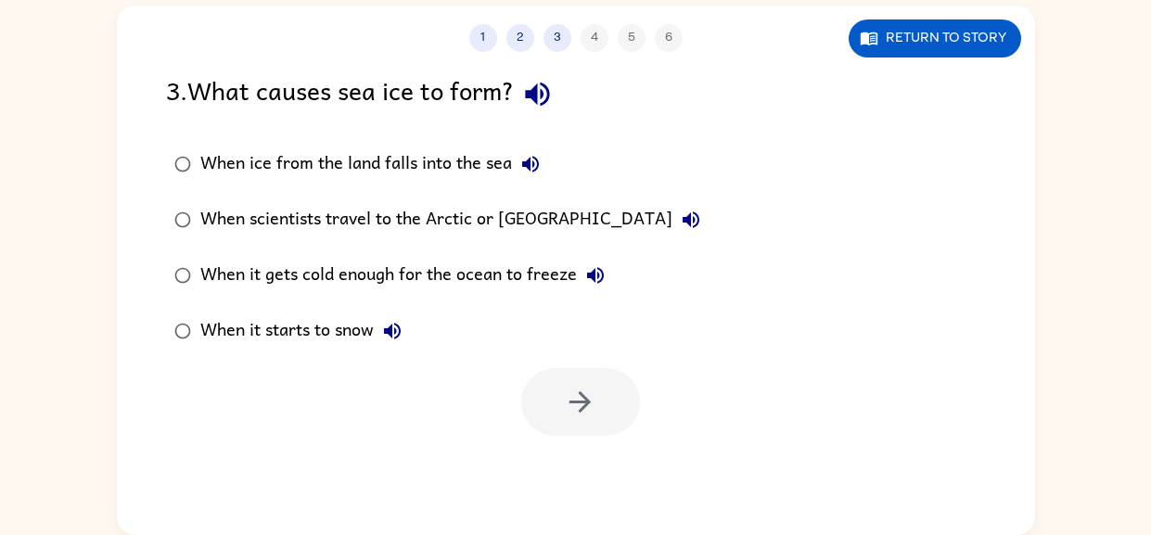
click at [399, 280] on div "When it gets cold enough for the ocean to freeze" at bounding box center [407, 275] width 414 height 37
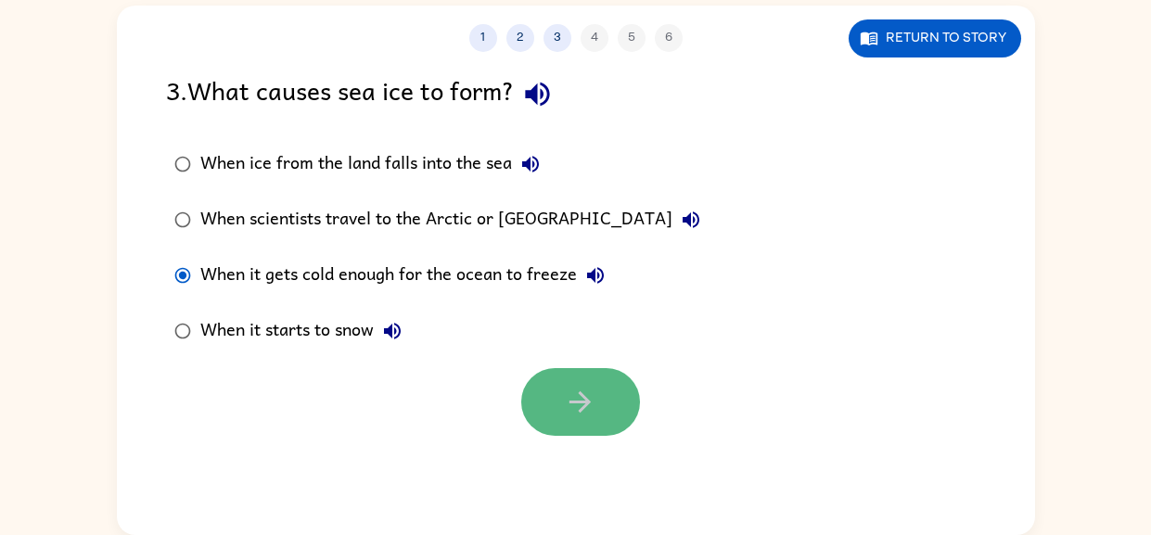
click at [578, 399] on icon "button" at bounding box center [580, 402] width 32 height 32
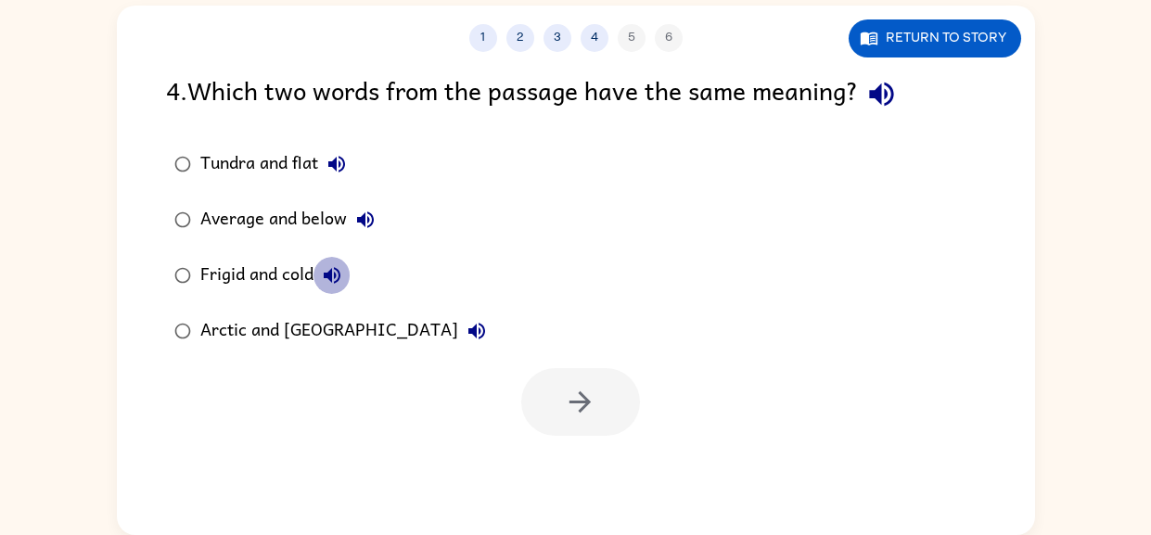
click at [344, 264] on button "Frigid and cold" at bounding box center [331, 275] width 37 height 37
click at [250, 279] on div "Frigid and cold" at bounding box center [275, 275] width 150 height 37
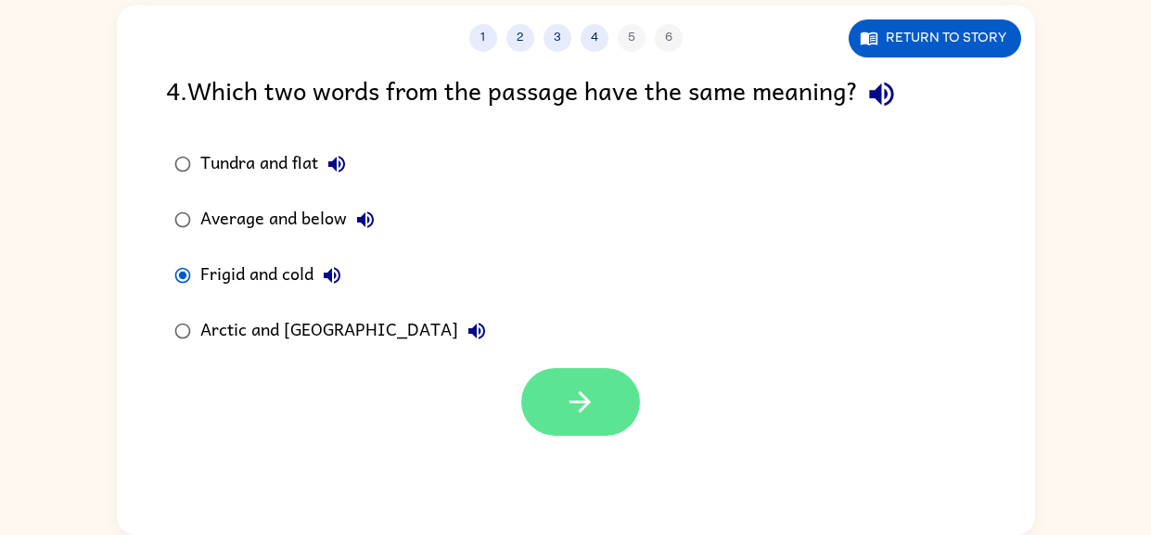
click at [554, 417] on button "button" at bounding box center [580, 402] width 119 height 68
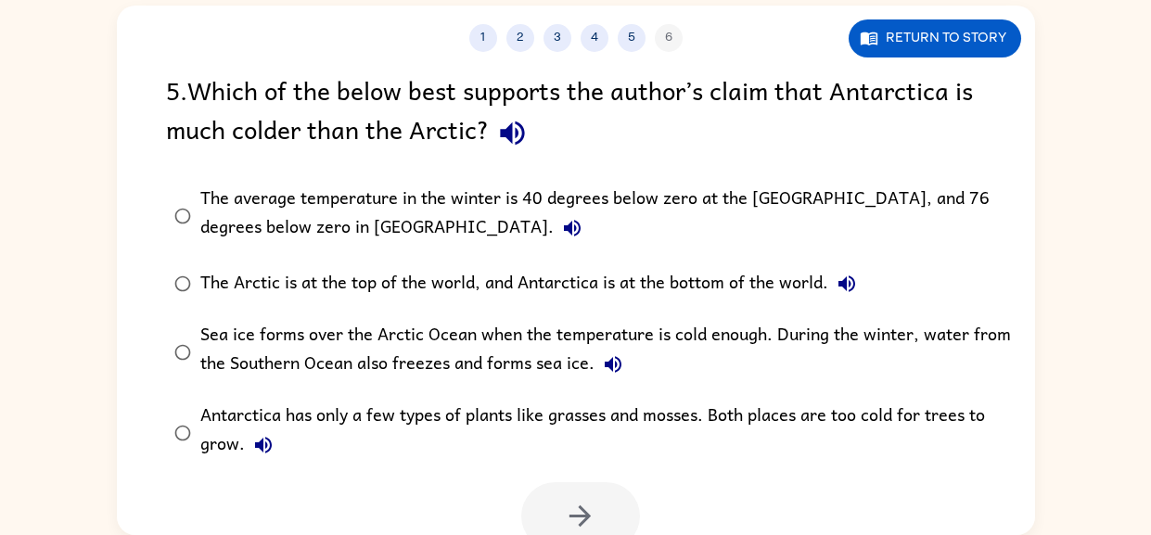
scroll to position [14, 0]
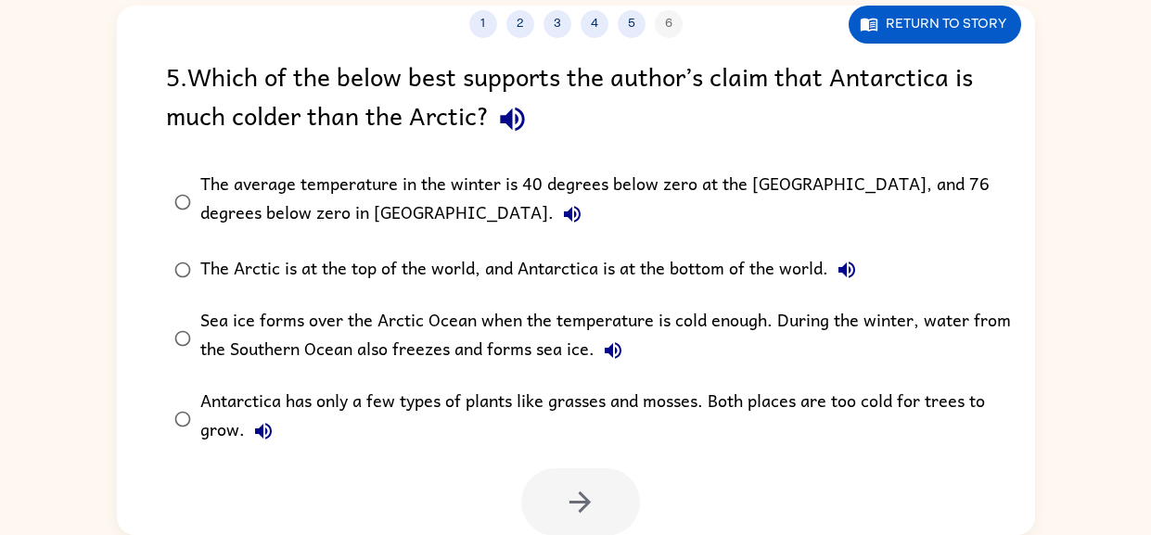
click at [466, 182] on div "The average temperature in the winter is 40 degrees below zero at the [GEOGRAPH…" at bounding box center [605, 202] width 811 height 62
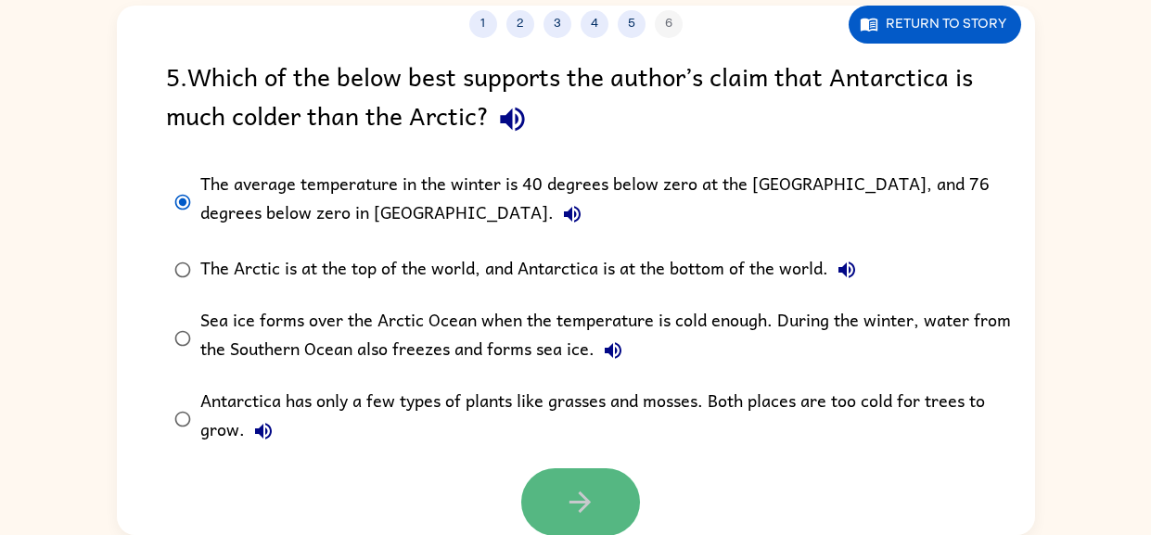
click at [577, 489] on icon "button" at bounding box center [580, 502] width 32 height 32
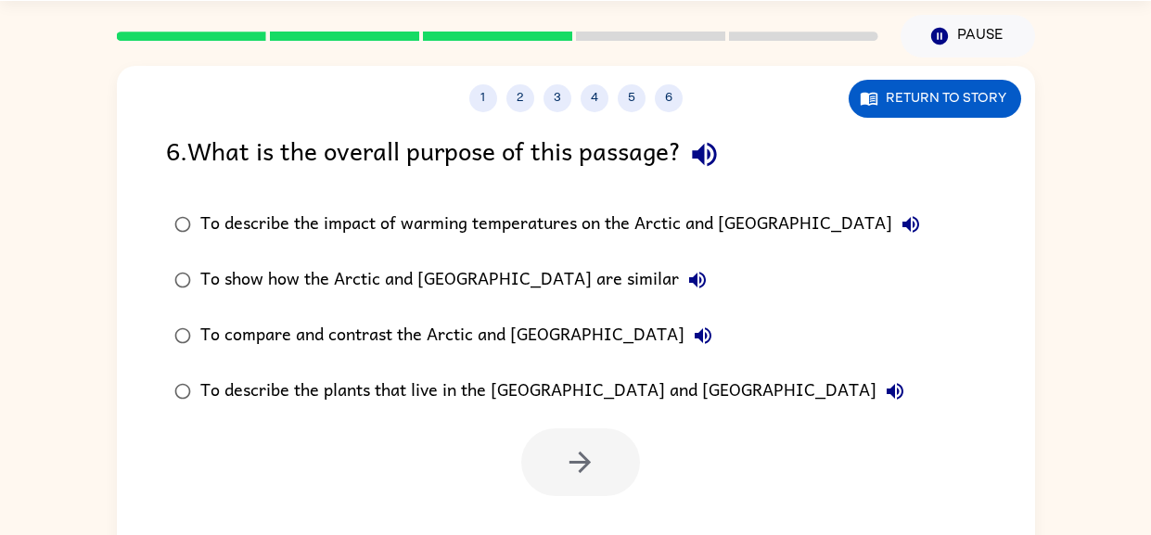
scroll to position [118, 0]
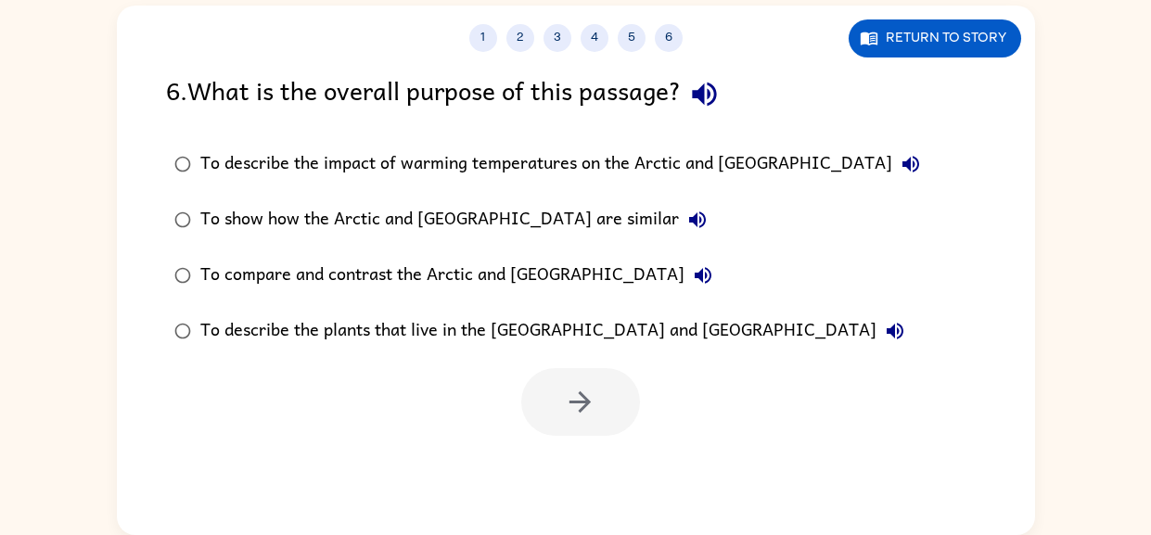
click at [475, 282] on div "To compare and contrast the Arctic and [GEOGRAPHIC_DATA]" at bounding box center [460, 275] width 521 height 37
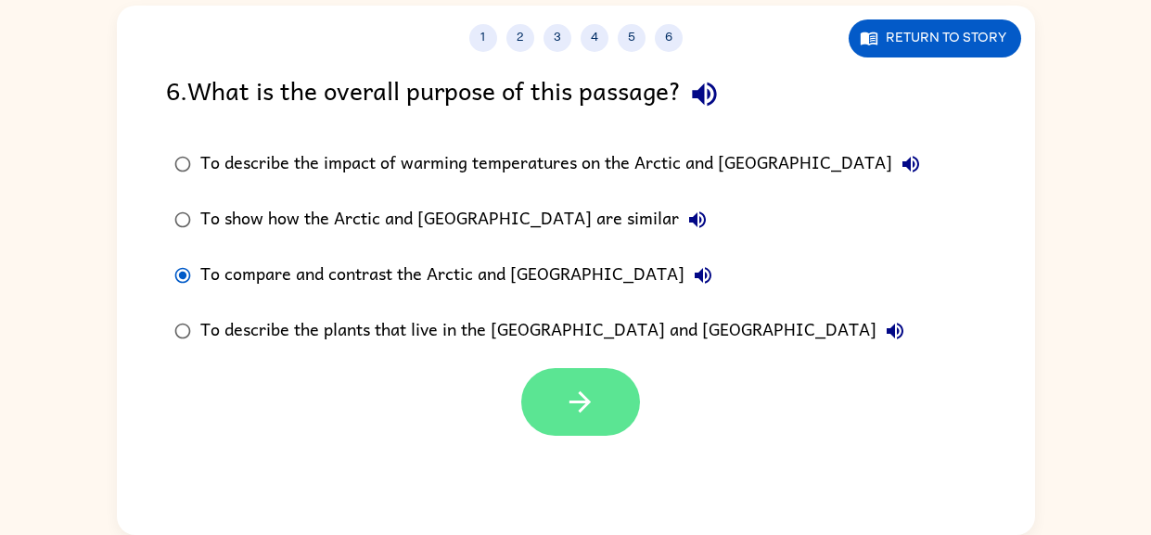
click at [566, 402] on icon "button" at bounding box center [580, 402] width 32 height 32
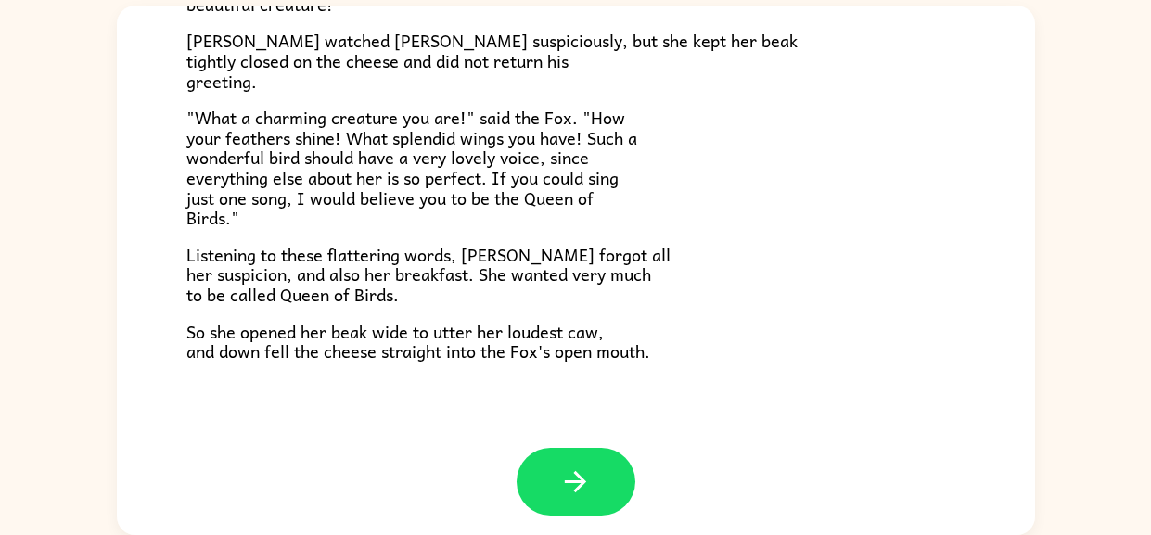
scroll to position [364, 0]
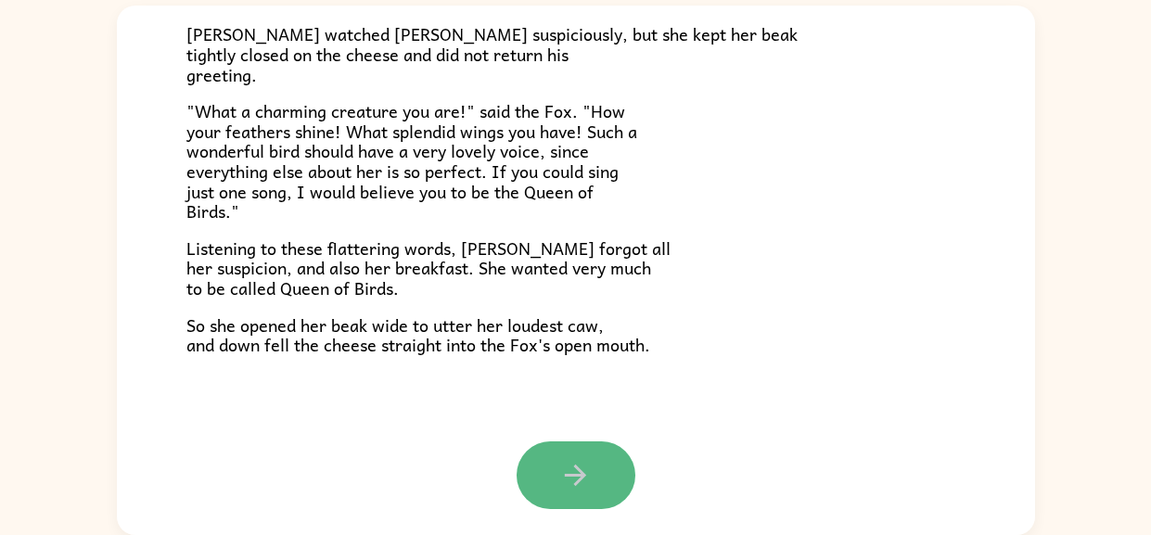
click at [559, 492] on button "button" at bounding box center [576, 475] width 119 height 68
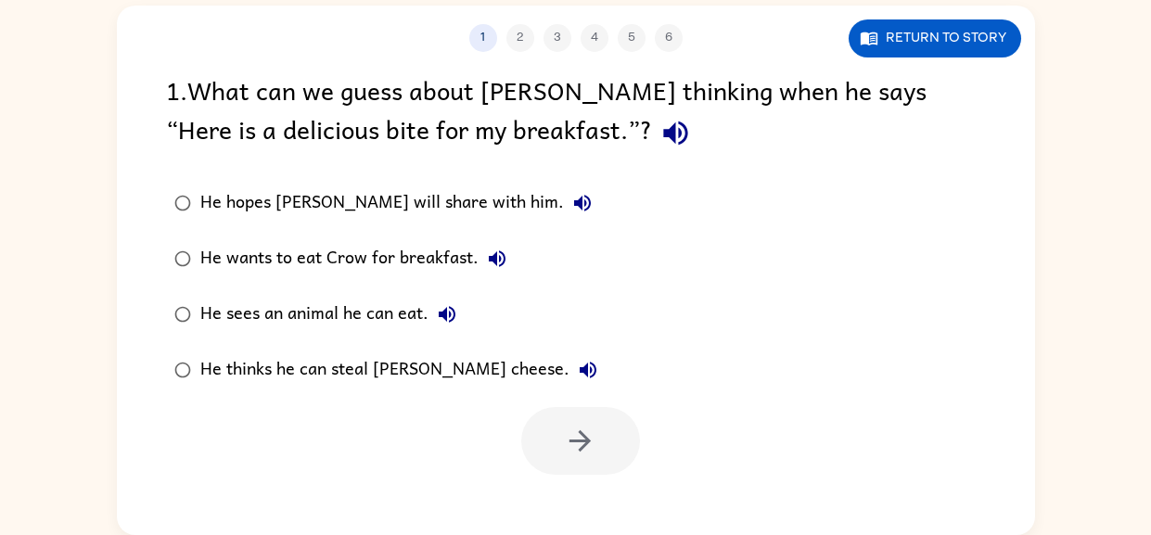
scroll to position [0, 0]
click at [404, 377] on div "He thinks he can steal [PERSON_NAME] cheese." at bounding box center [403, 369] width 406 height 37
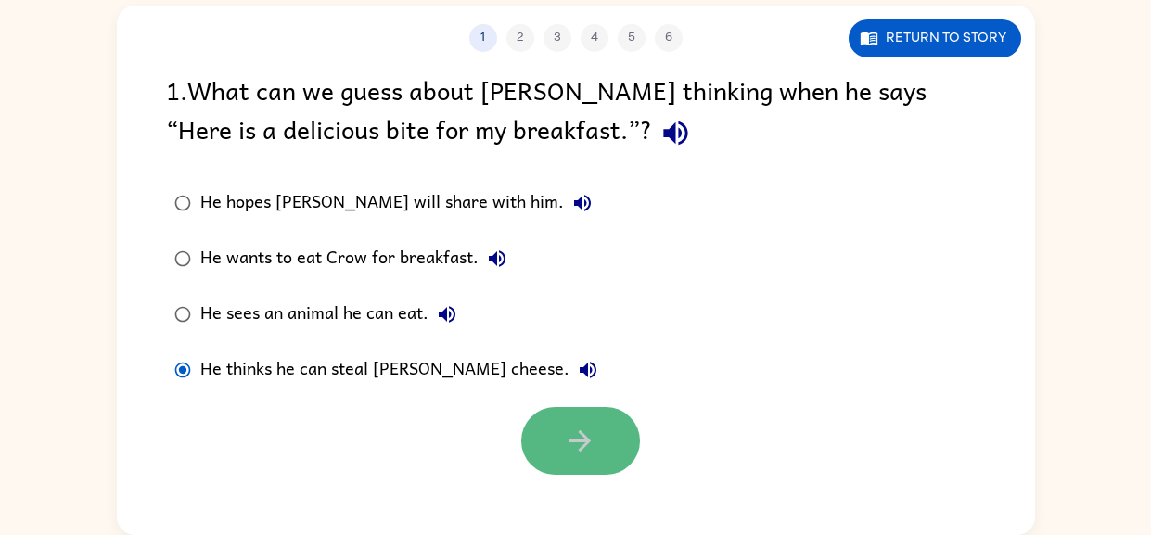
click at [538, 441] on button "button" at bounding box center [580, 441] width 119 height 68
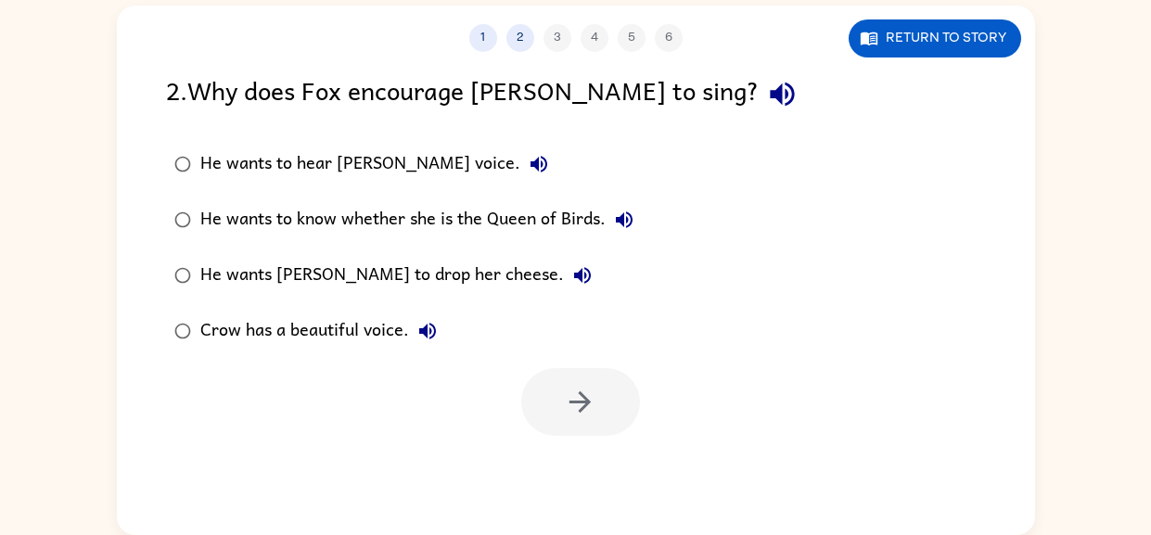
click at [432, 259] on div "He wants [PERSON_NAME] to drop her cheese." at bounding box center [400, 275] width 401 height 37
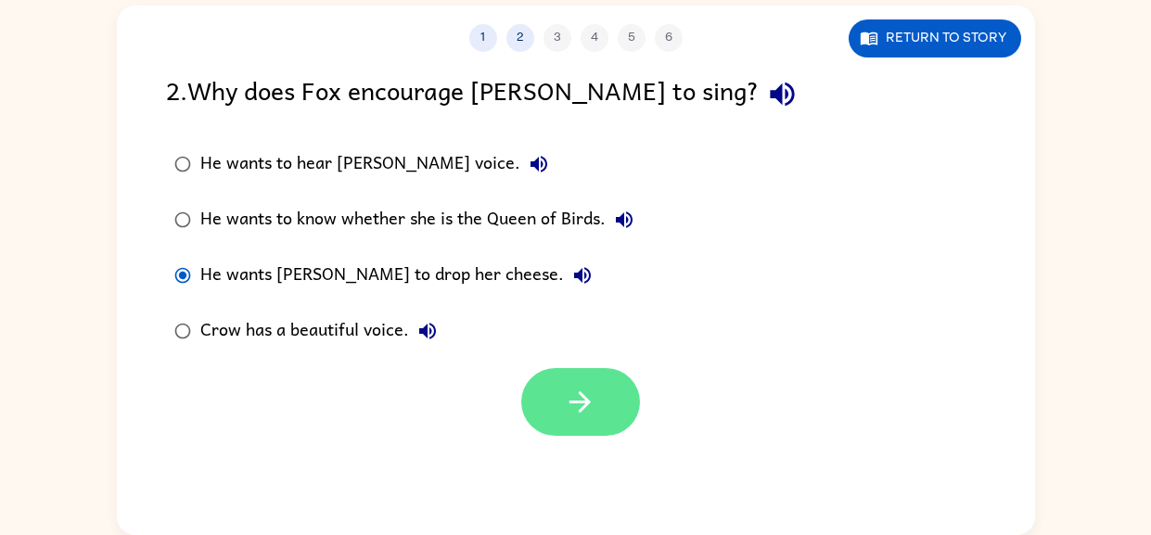
click at [581, 414] on icon "button" at bounding box center [580, 402] width 32 height 32
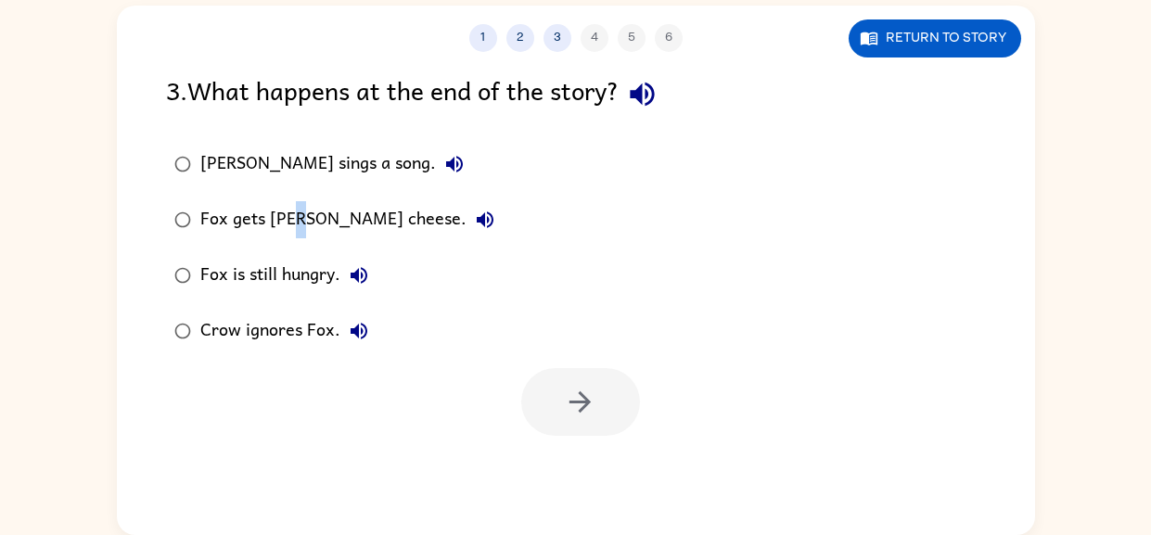
click at [304, 211] on div "Fox gets [PERSON_NAME] cheese." at bounding box center [351, 219] width 303 height 37
click at [275, 208] on div "Fox gets [PERSON_NAME] cheese." at bounding box center [351, 219] width 303 height 37
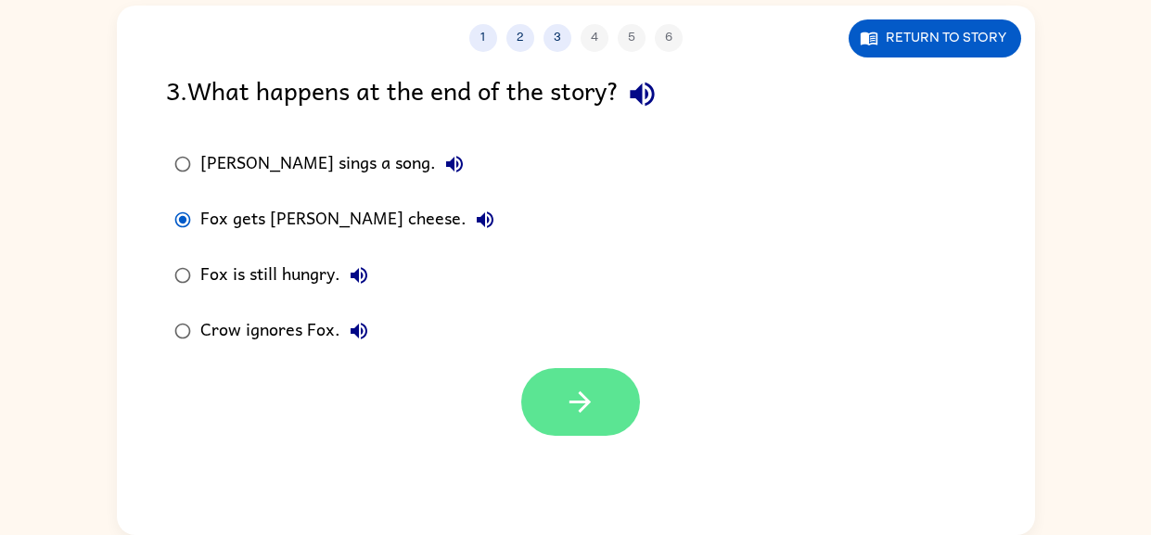
click at [594, 405] on icon "button" at bounding box center [580, 402] width 32 height 32
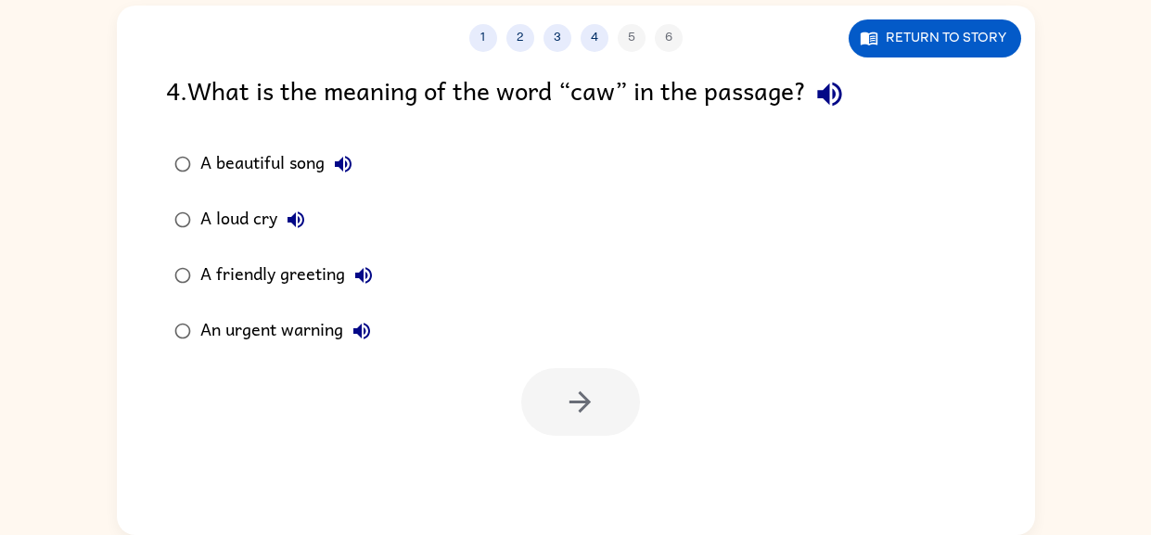
click at [245, 224] on div "A loud cry" at bounding box center [257, 219] width 114 height 37
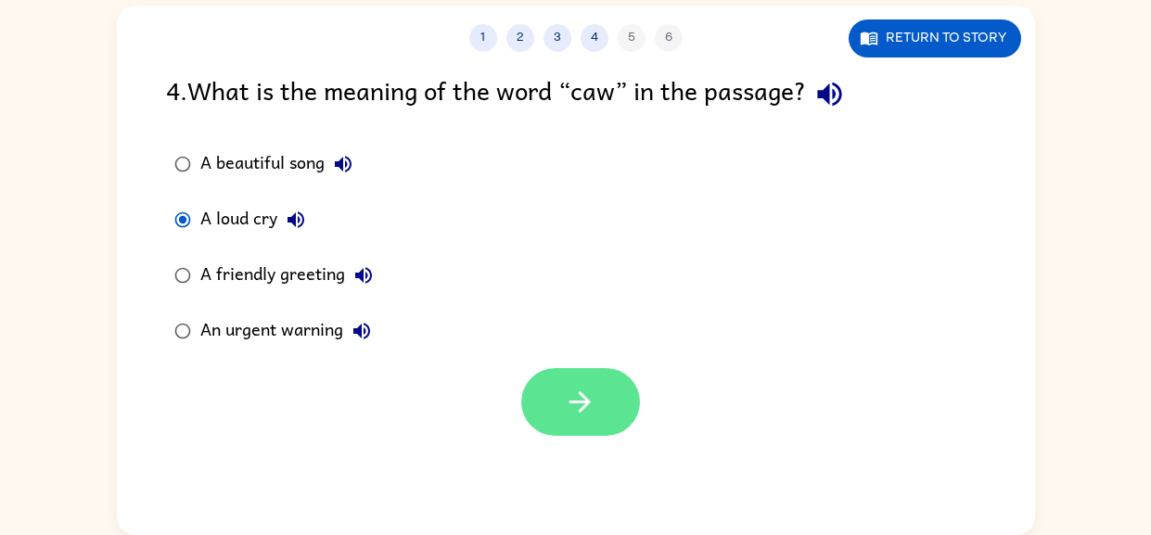
click at [619, 398] on button "button" at bounding box center [580, 402] width 119 height 68
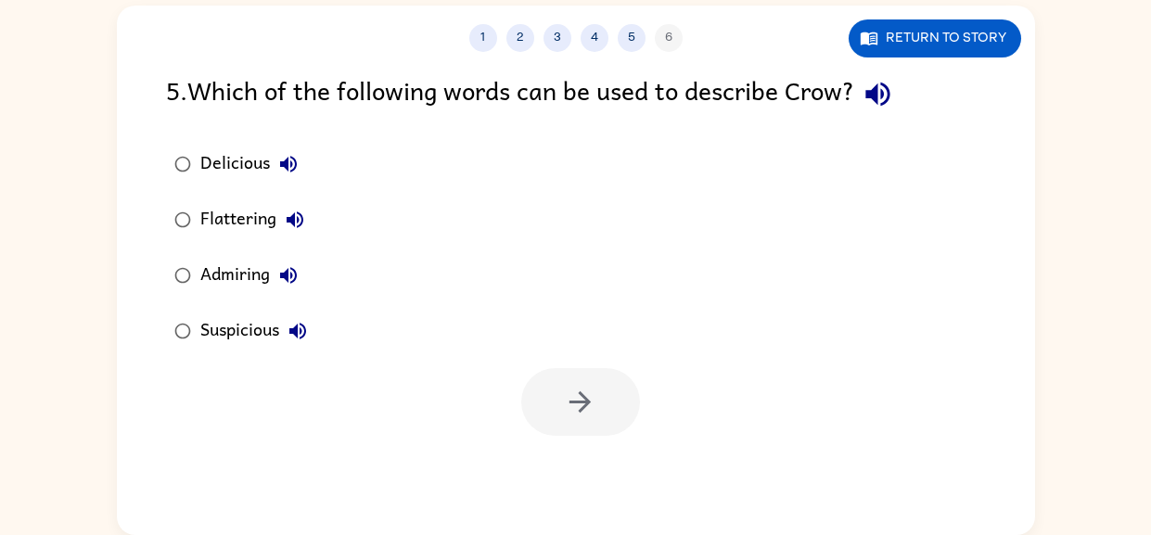
click at [258, 315] on div "Suspicious" at bounding box center [258, 331] width 116 height 37
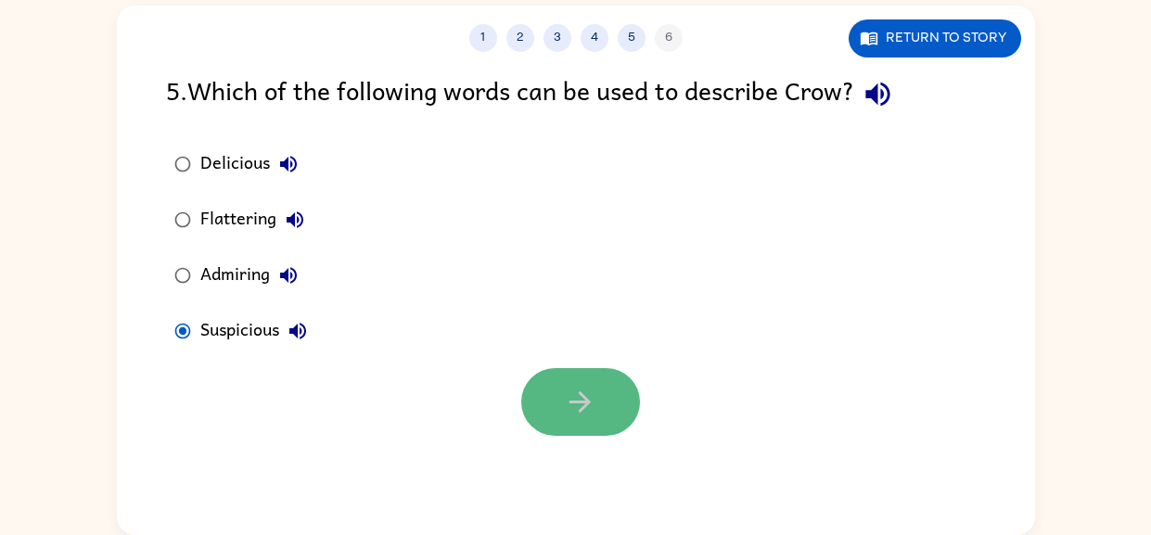
click at [612, 390] on button "button" at bounding box center [580, 402] width 119 height 68
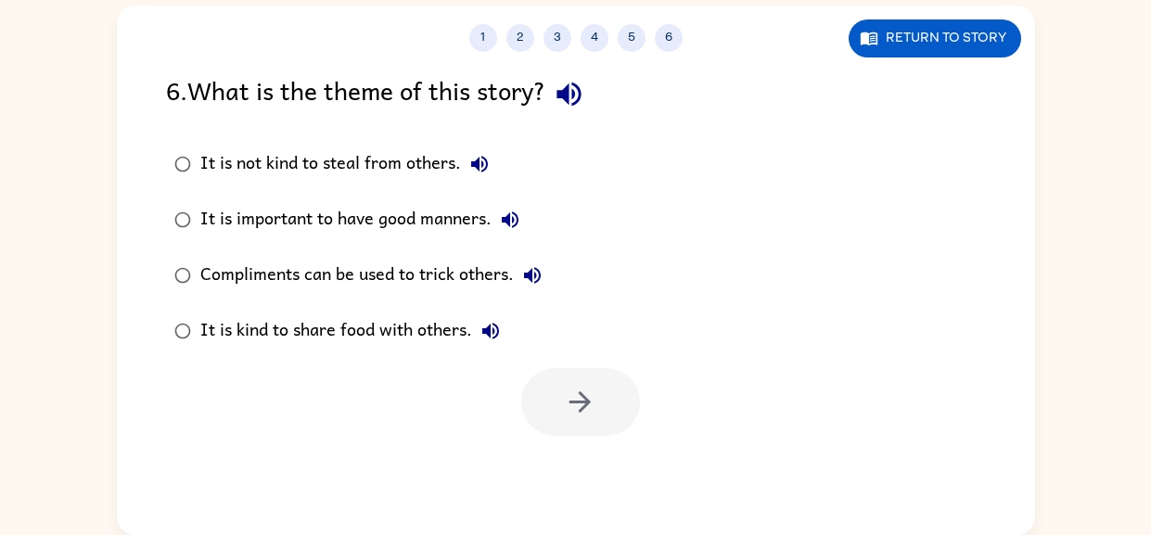
click at [379, 159] on div "It is not kind to steal from others." at bounding box center [349, 164] width 298 height 37
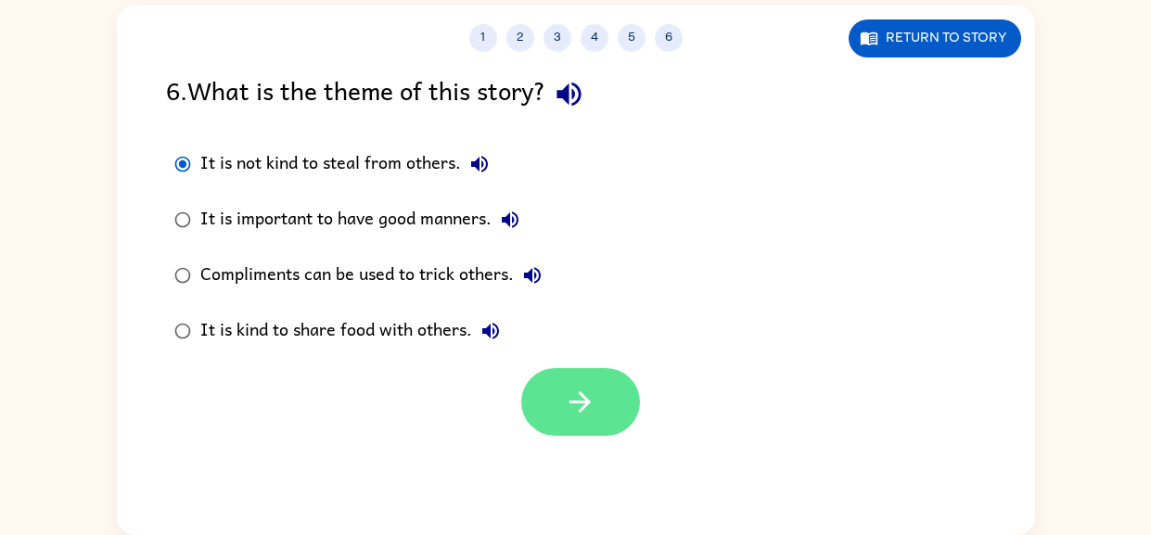
click at [609, 389] on button "button" at bounding box center [580, 402] width 119 height 68
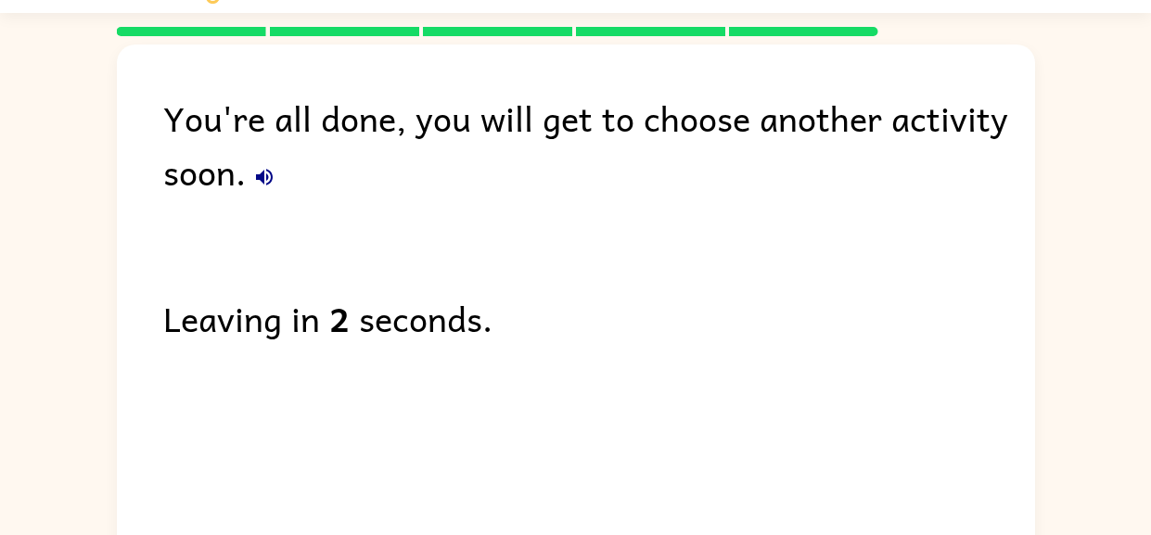
scroll to position [43, 0]
